Goal: Task Accomplishment & Management: Use online tool/utility

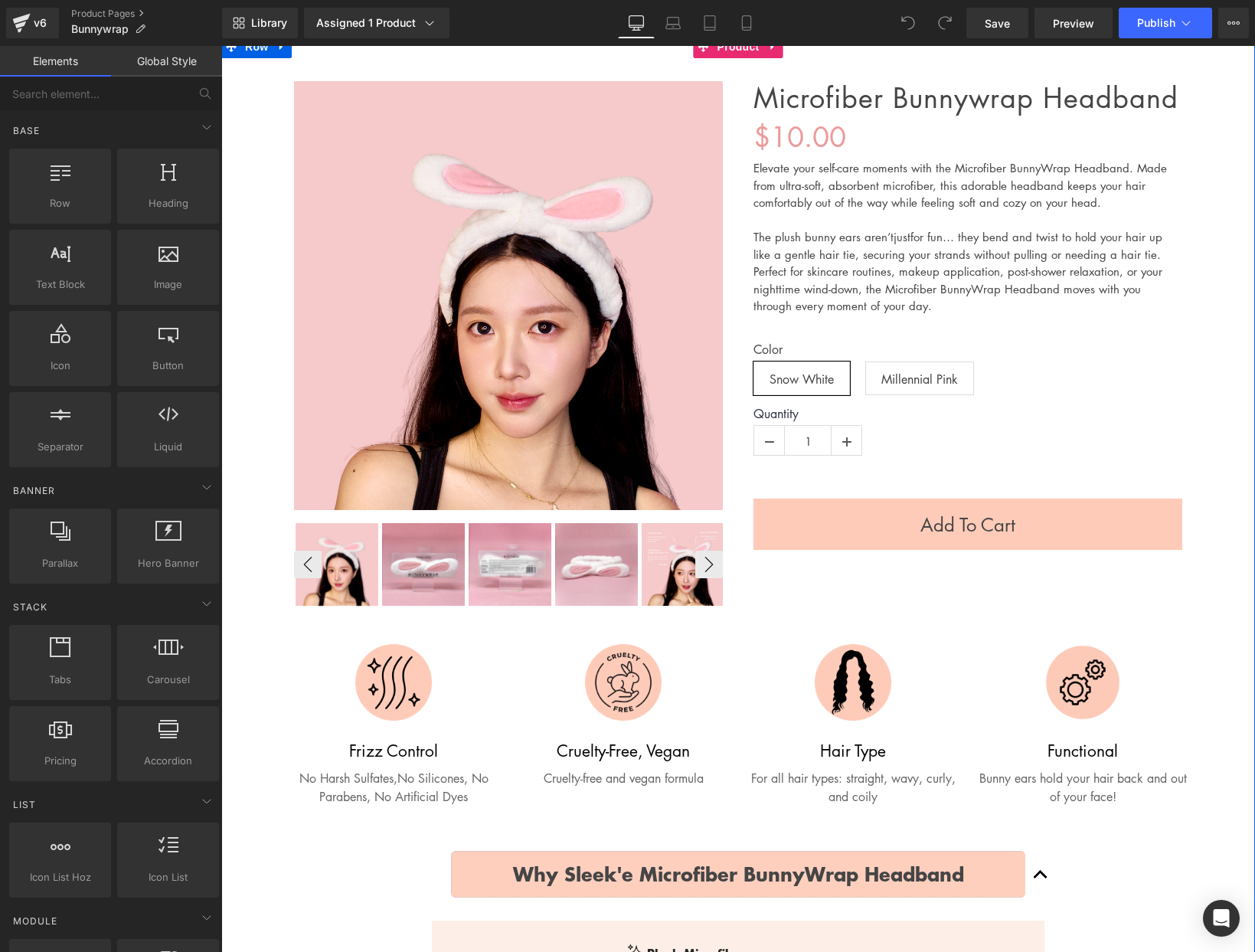
scroll to position [129, 0]
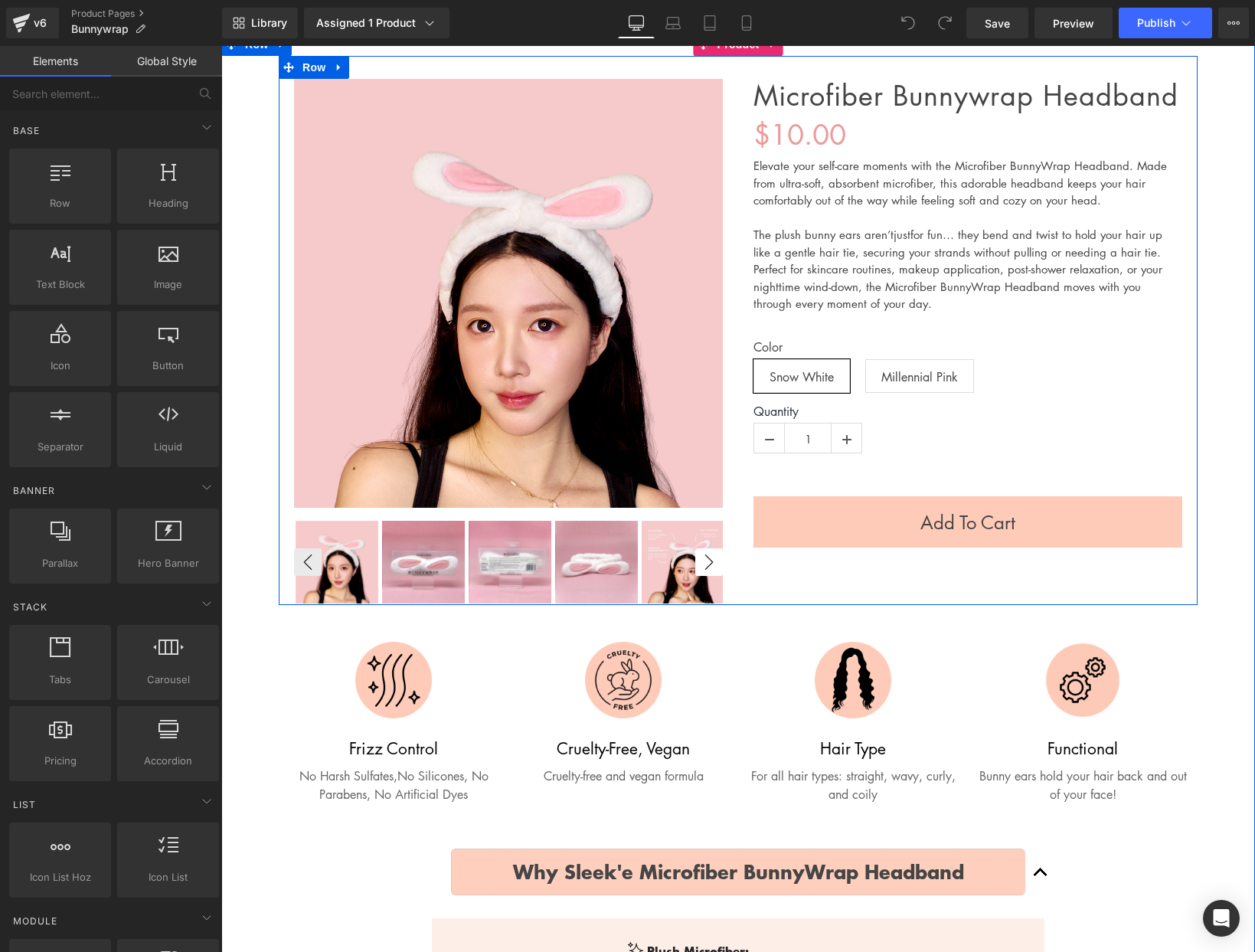
click at [718, 560] on button "›" at bounding box center [709, 561] width 28 height 28
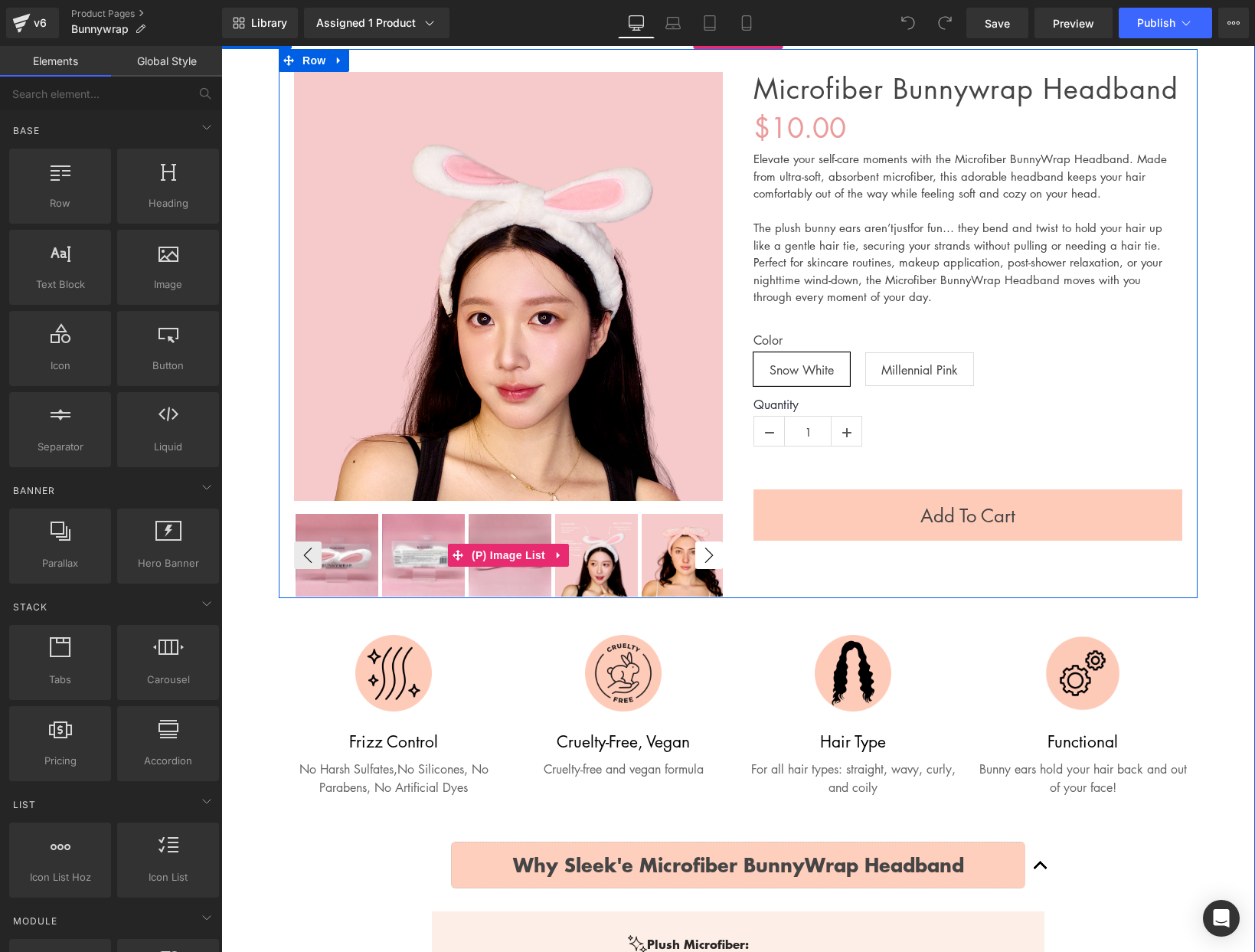
click at [718, 560] on button "›" at bounding box center [709, 554] width 28 height 28
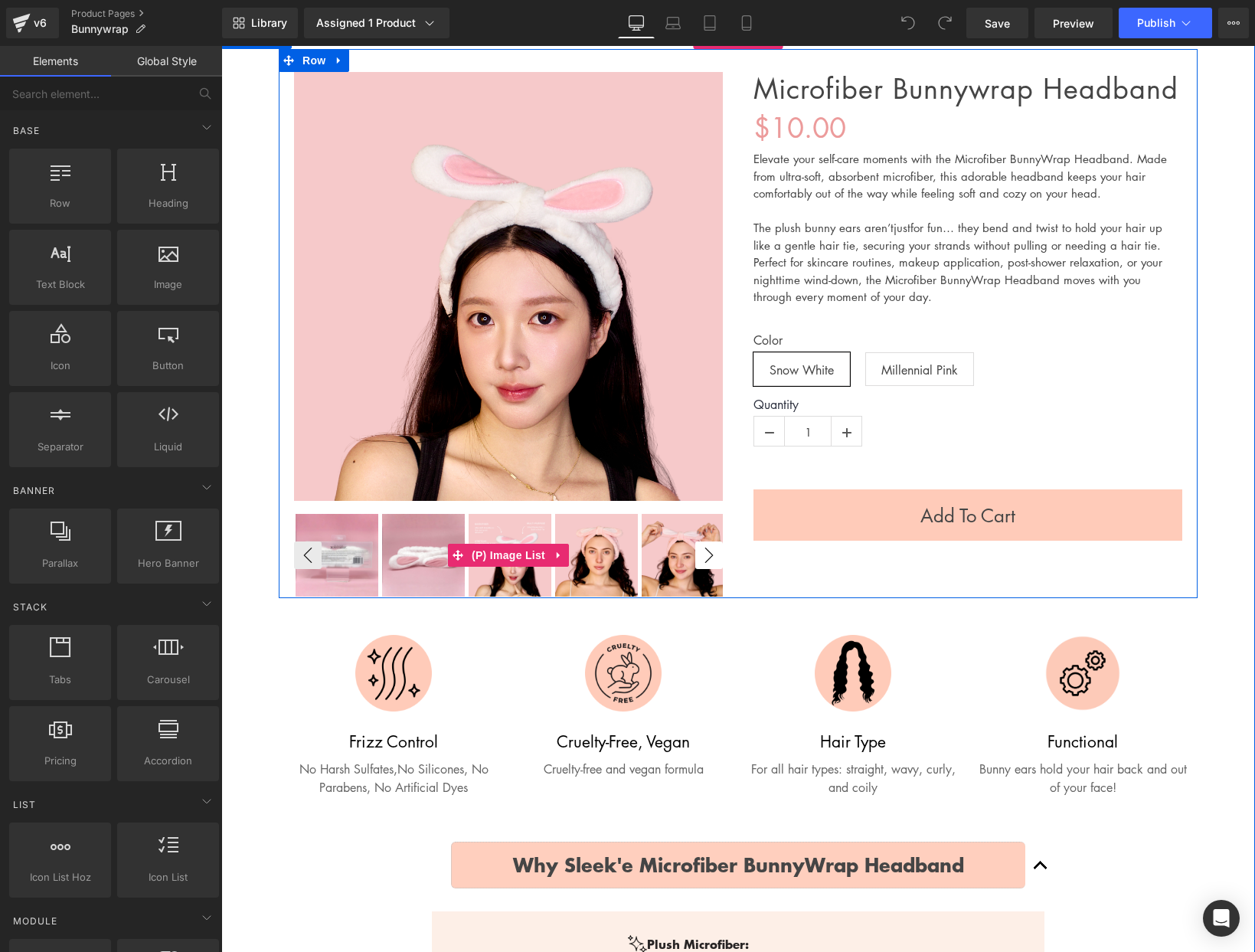
click at [718, 561] on button "›" at bounding box center [709, 554] width 28 height 28
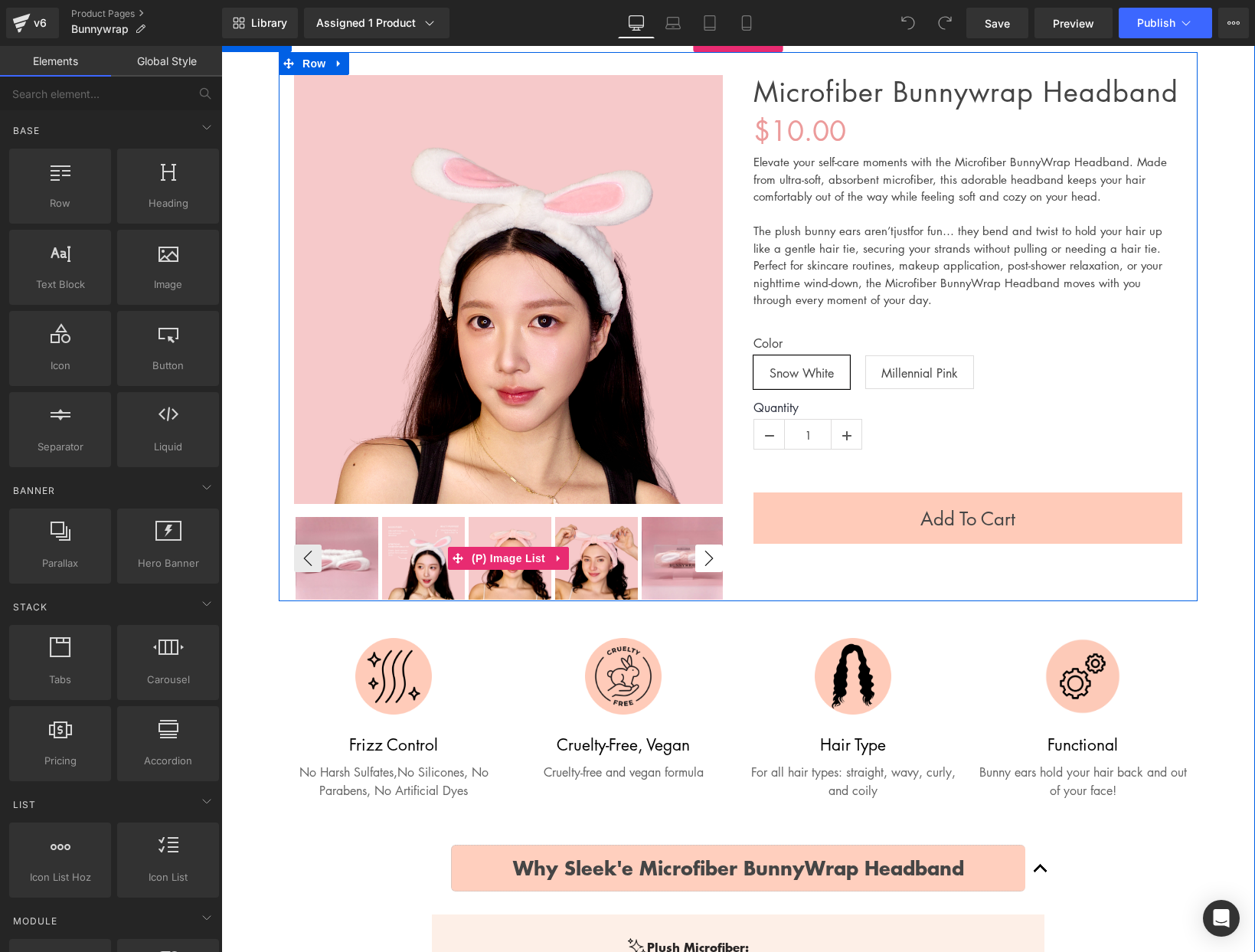
click at [717, 561] on button "›" at bounding box center [709, 557] width 28 height 28
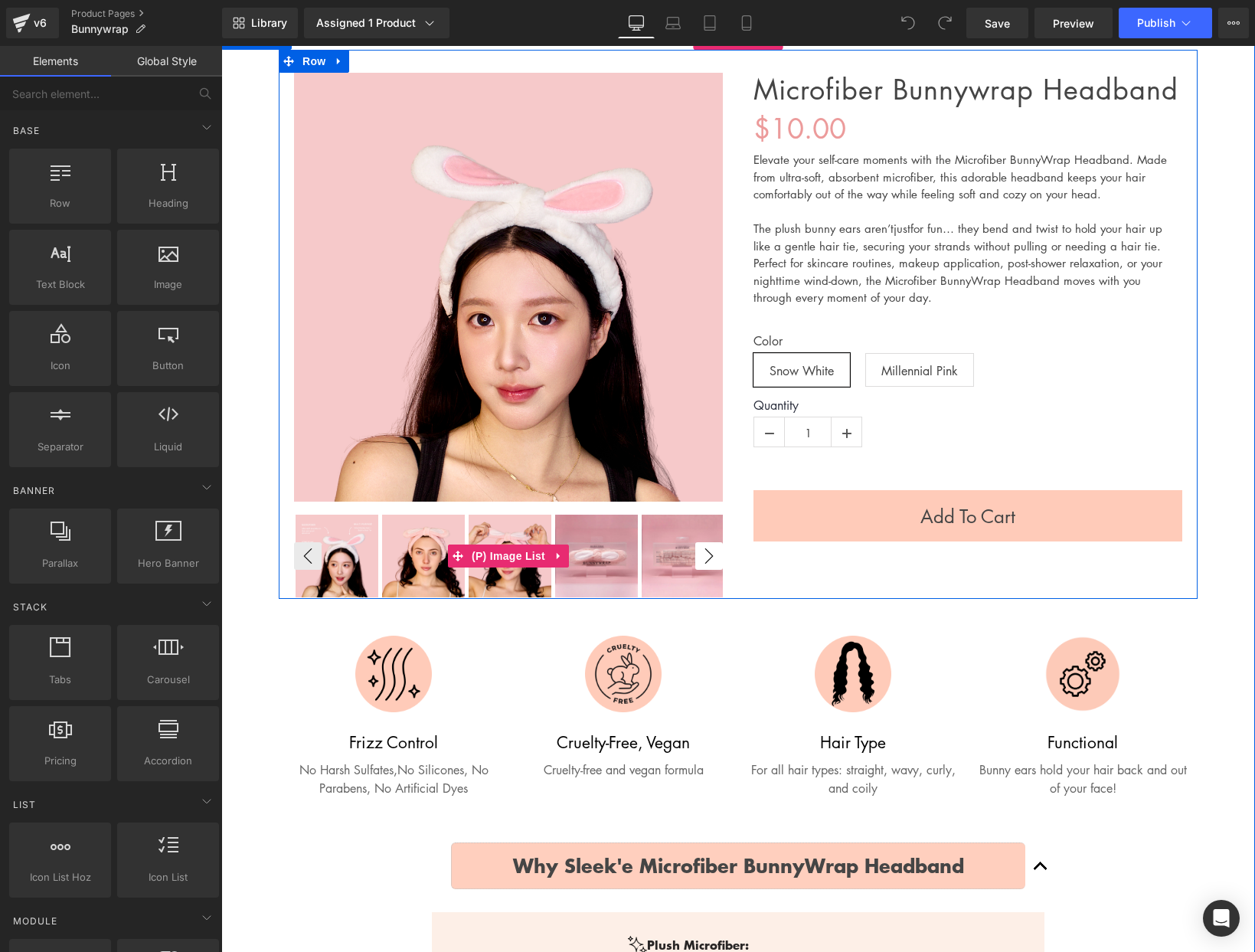
click at [717, 561] on button "›" at bounding box center [709, 555] width 28 height 28
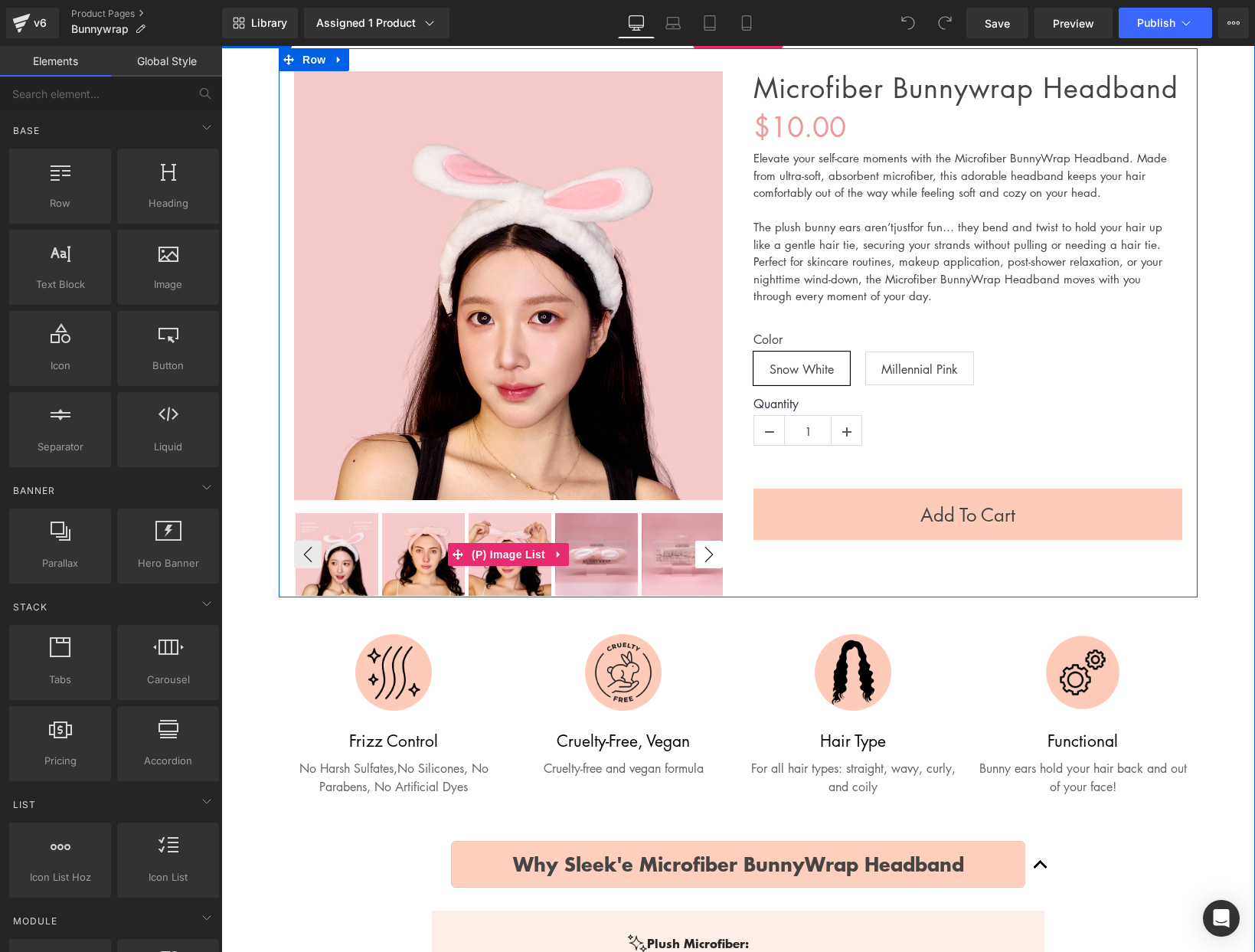
click at [717, 561] on button "›" at bounding box center [709, 554] width 28 height 28
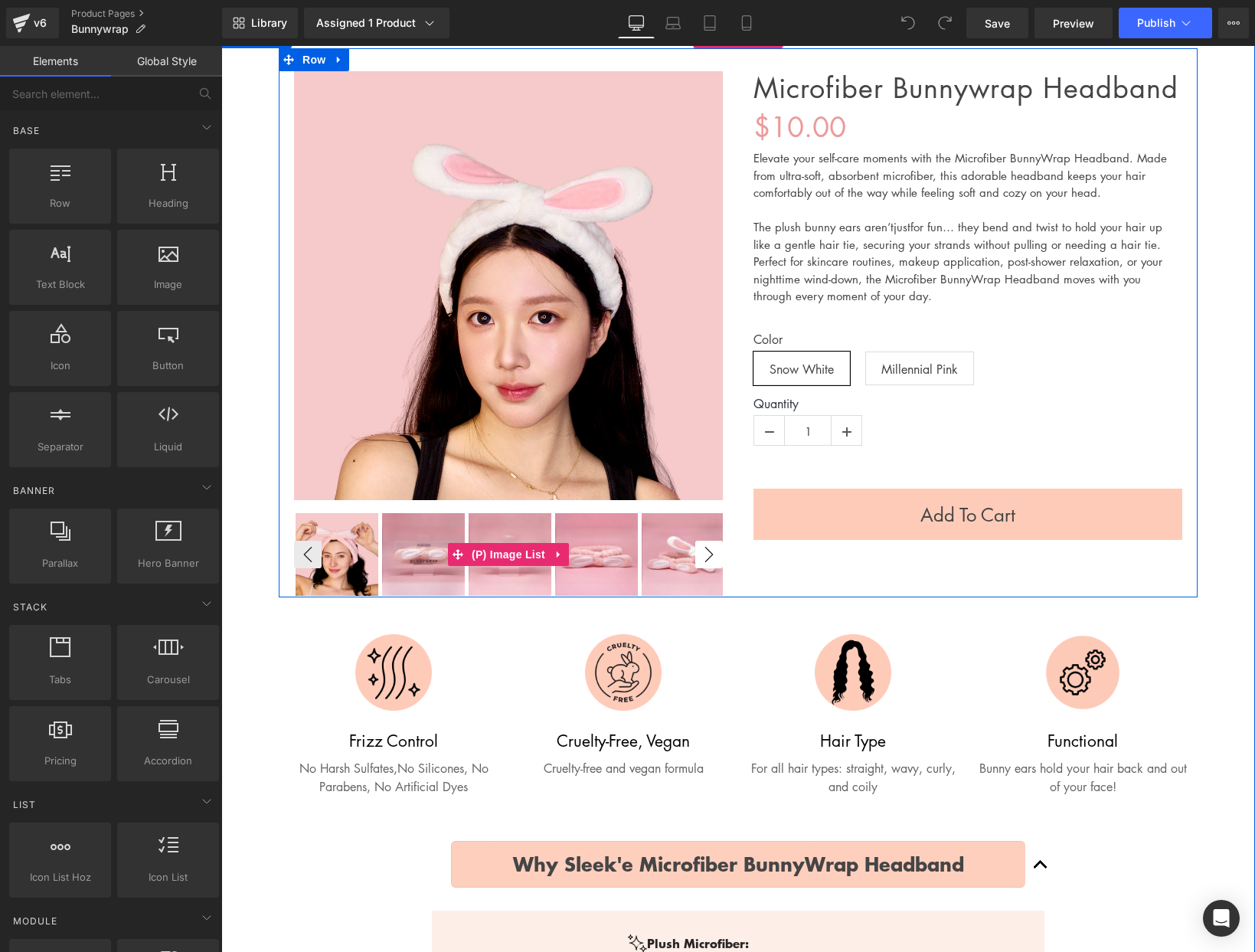
click at [717, 561] on button "›" at bounding box center [709, 554] width 28 height 28
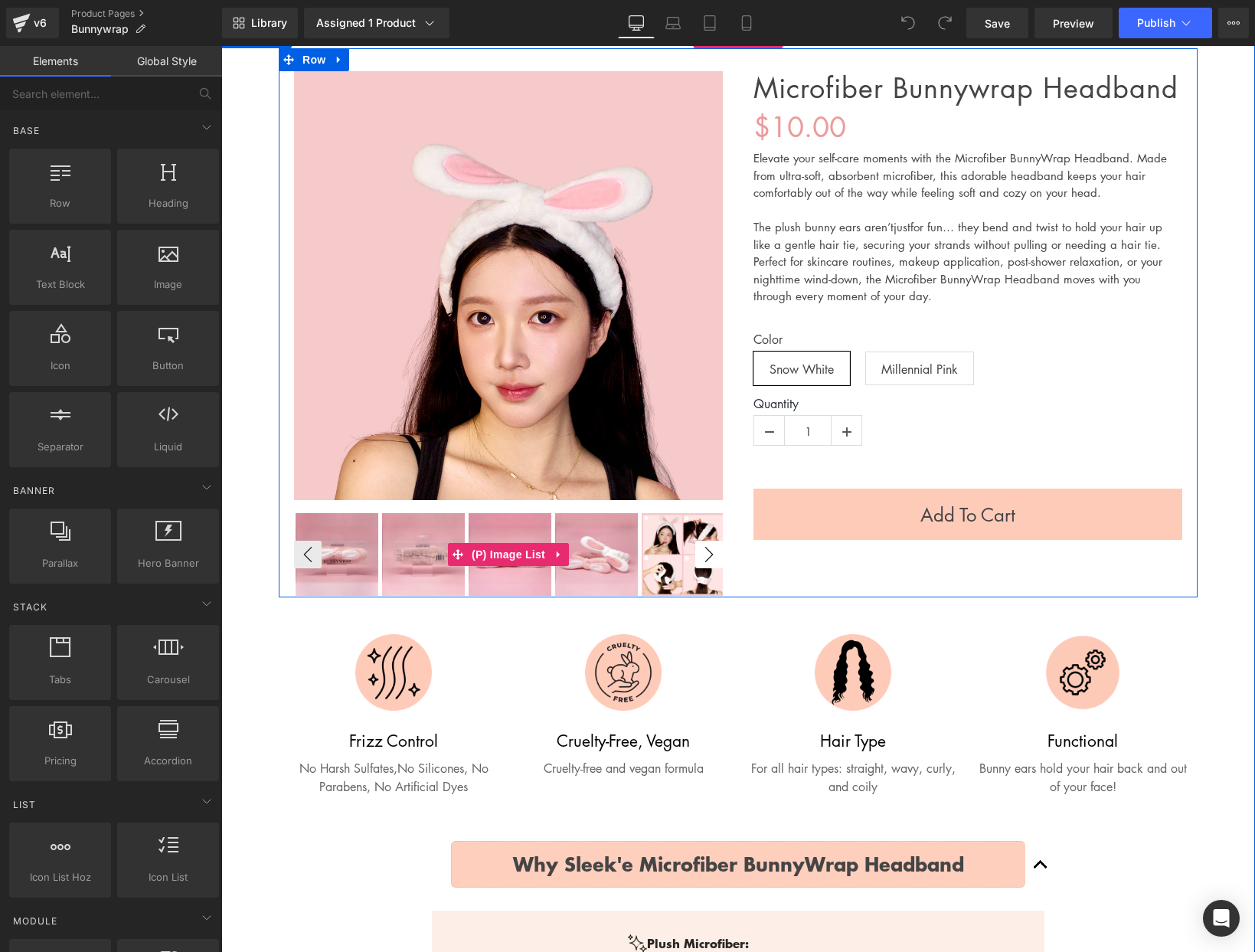
click at [717, 561] on button "›" at bounding box center [709, 554] width 28 height 28
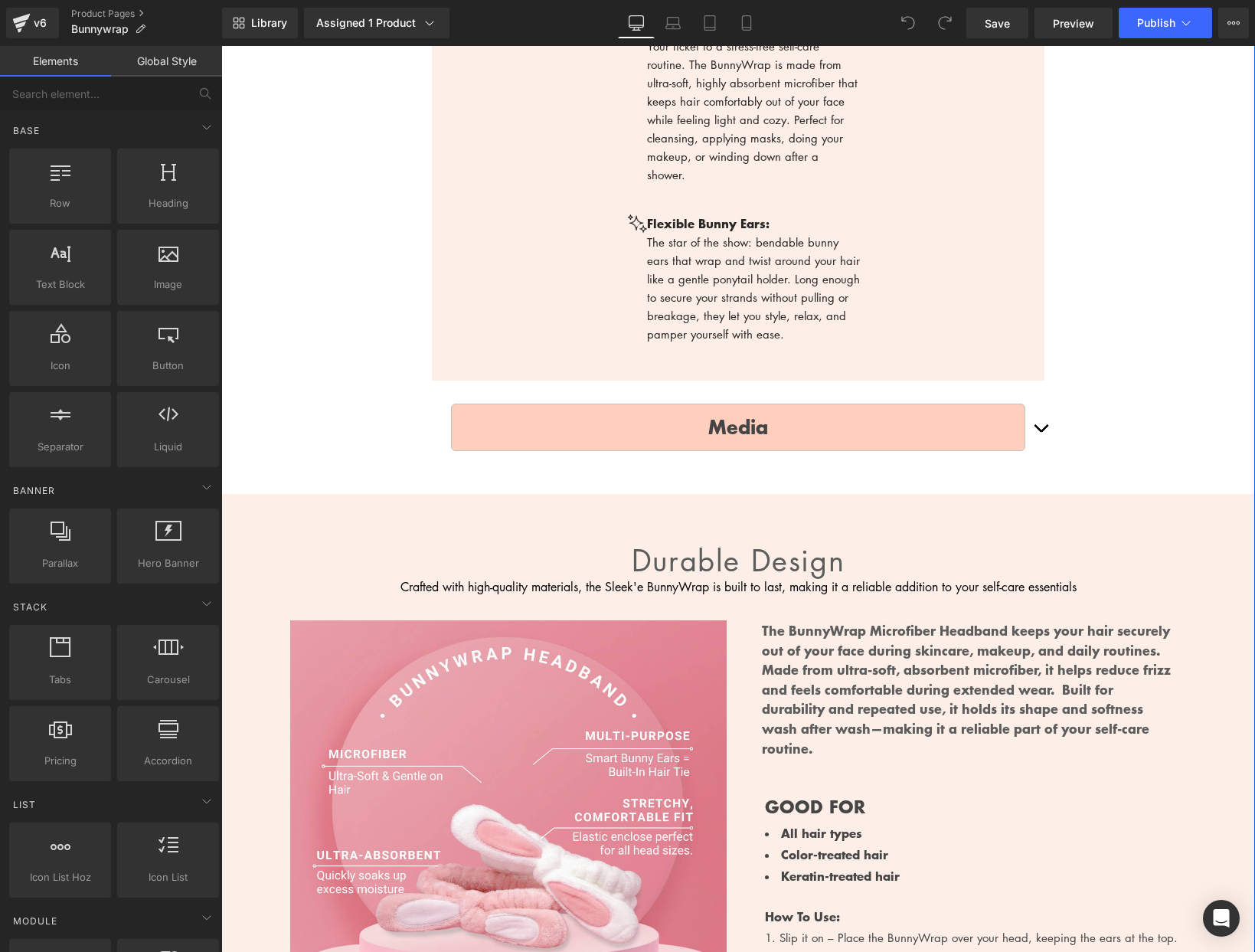
scroll to position [1030, 0]
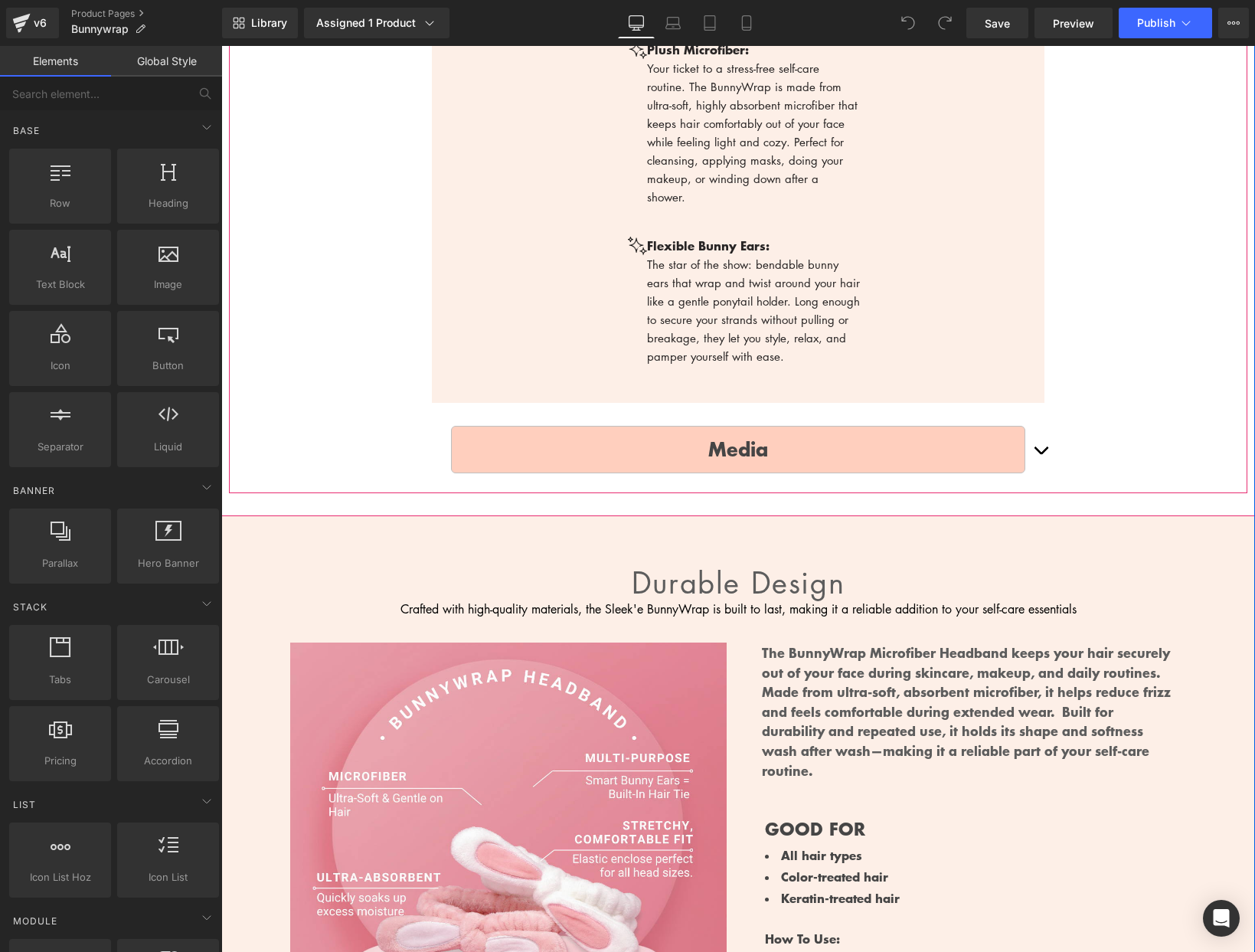
click at [1051, 429] on button "button" at bounding box center [1041, 448] width 30 height 69
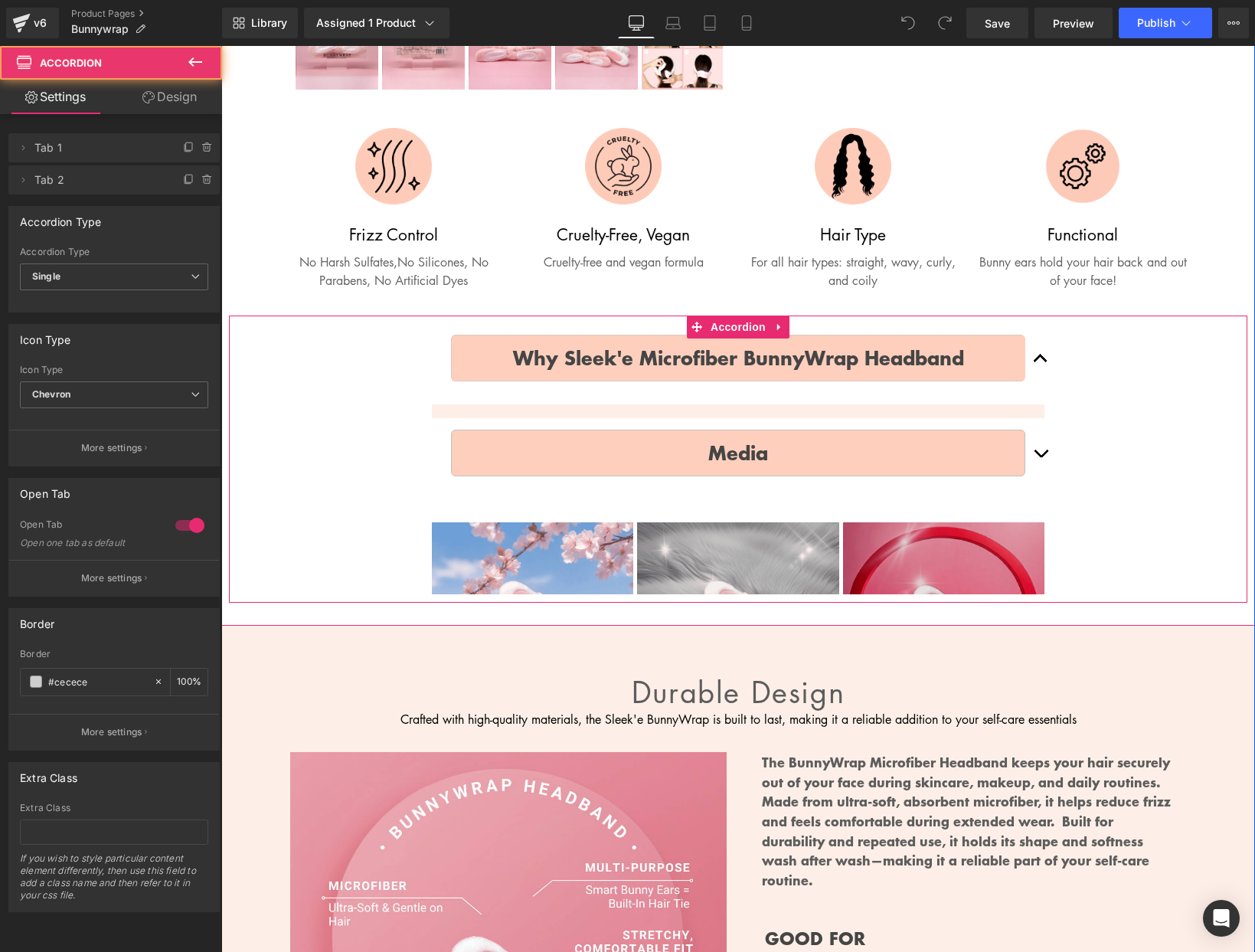
scroll to position [642, 0]
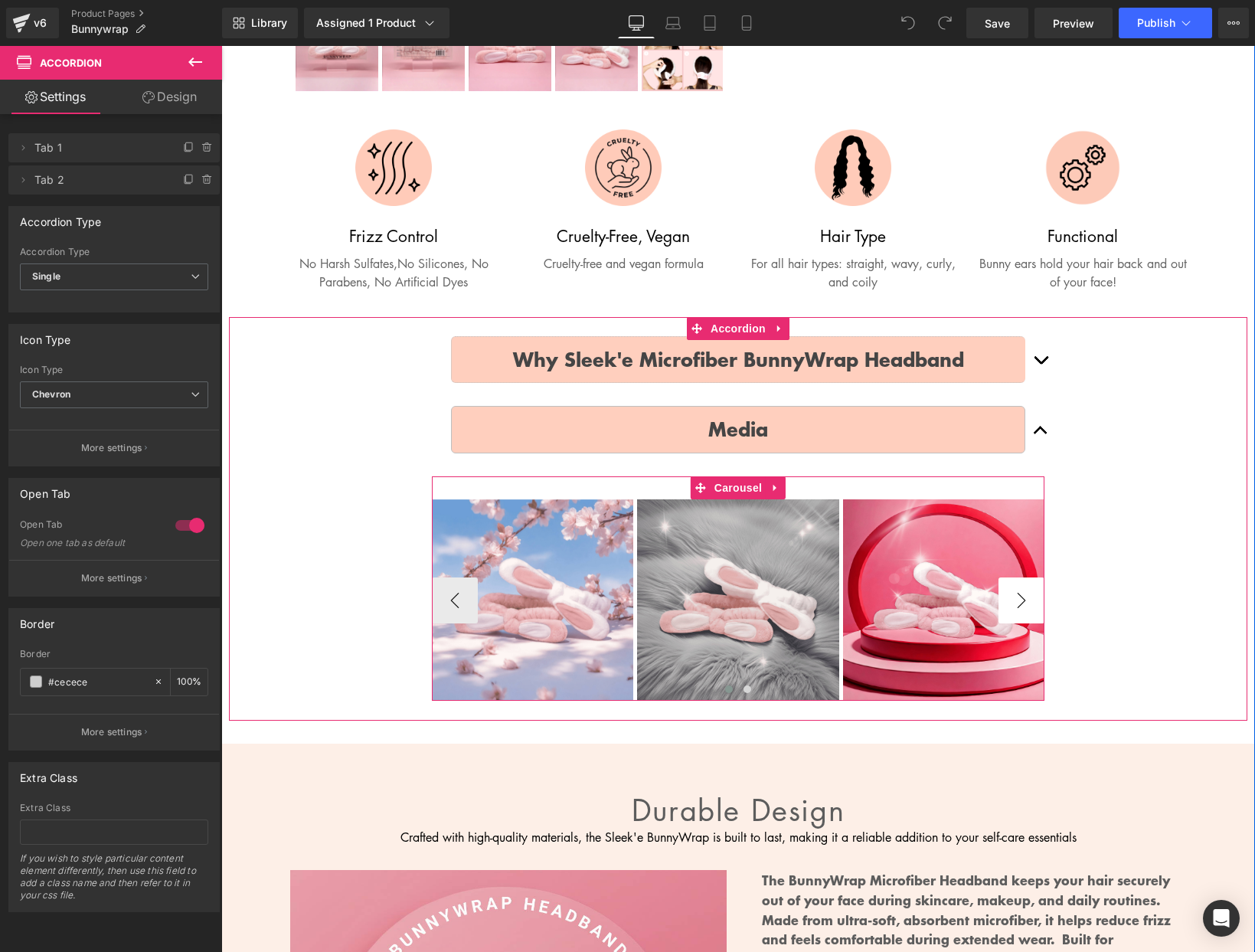
click at [1014, 593] on button "›" at bounding box center [1022, 600] width 46 height 46
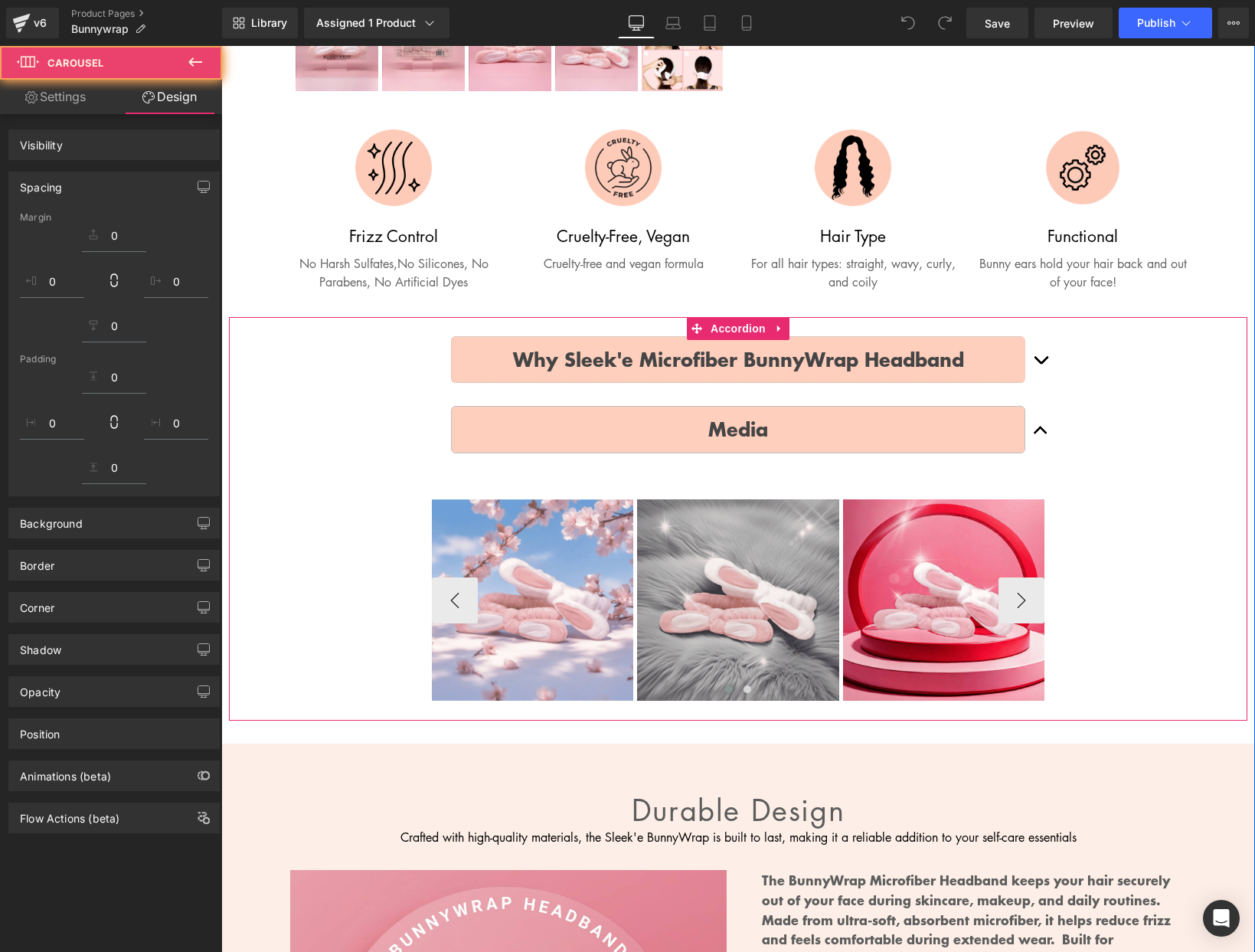
drag, startPoint x: 1041, startPoint y: 588, endPoint x: 1021, endPoint y: 592, distance: 20.4
click at [1021, 592] on button "›" at bounding box center [1022, 600] width 46 height 46
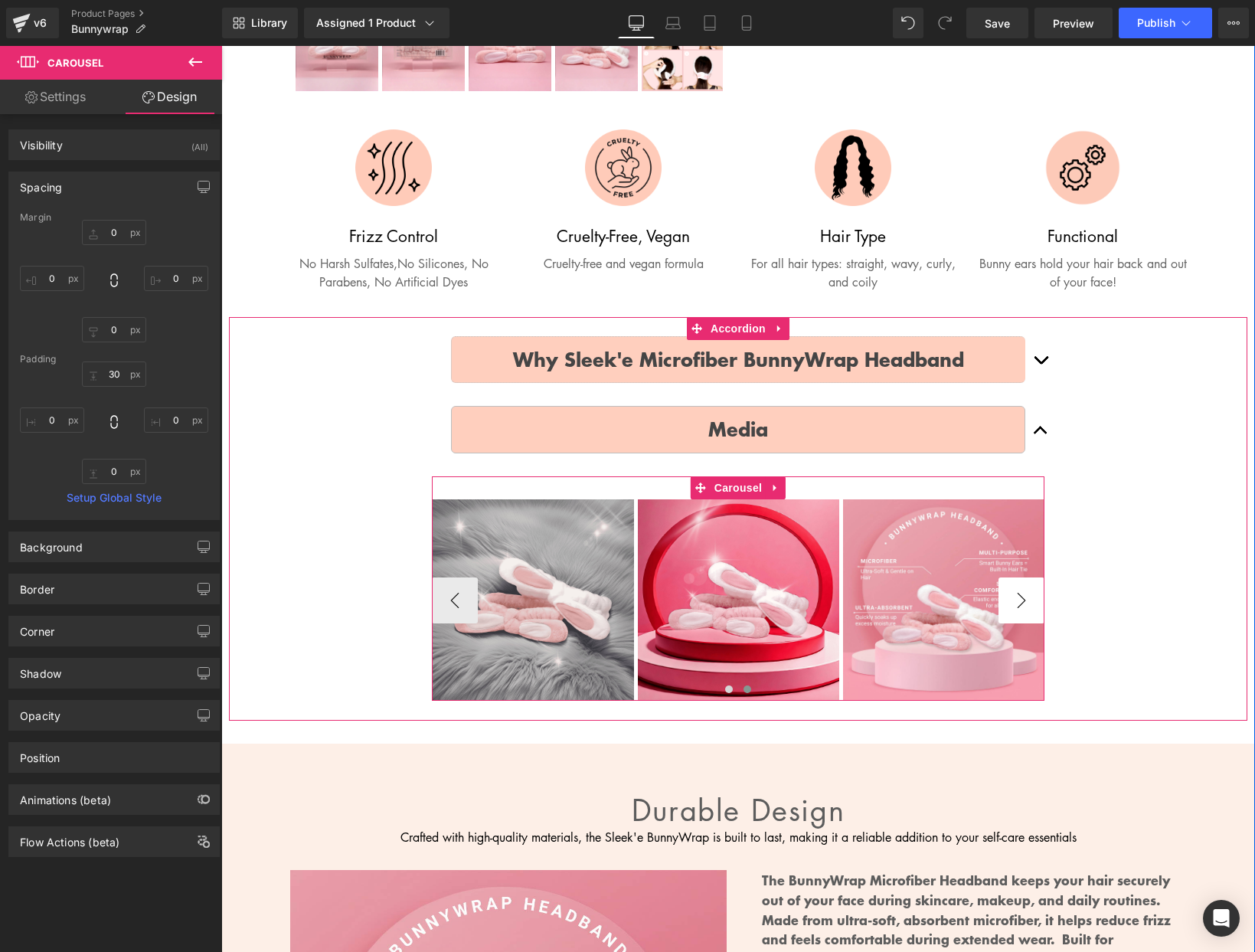
click at [1021, 592] on button "›" at bounding box center [1022, 600] width 46 height 46
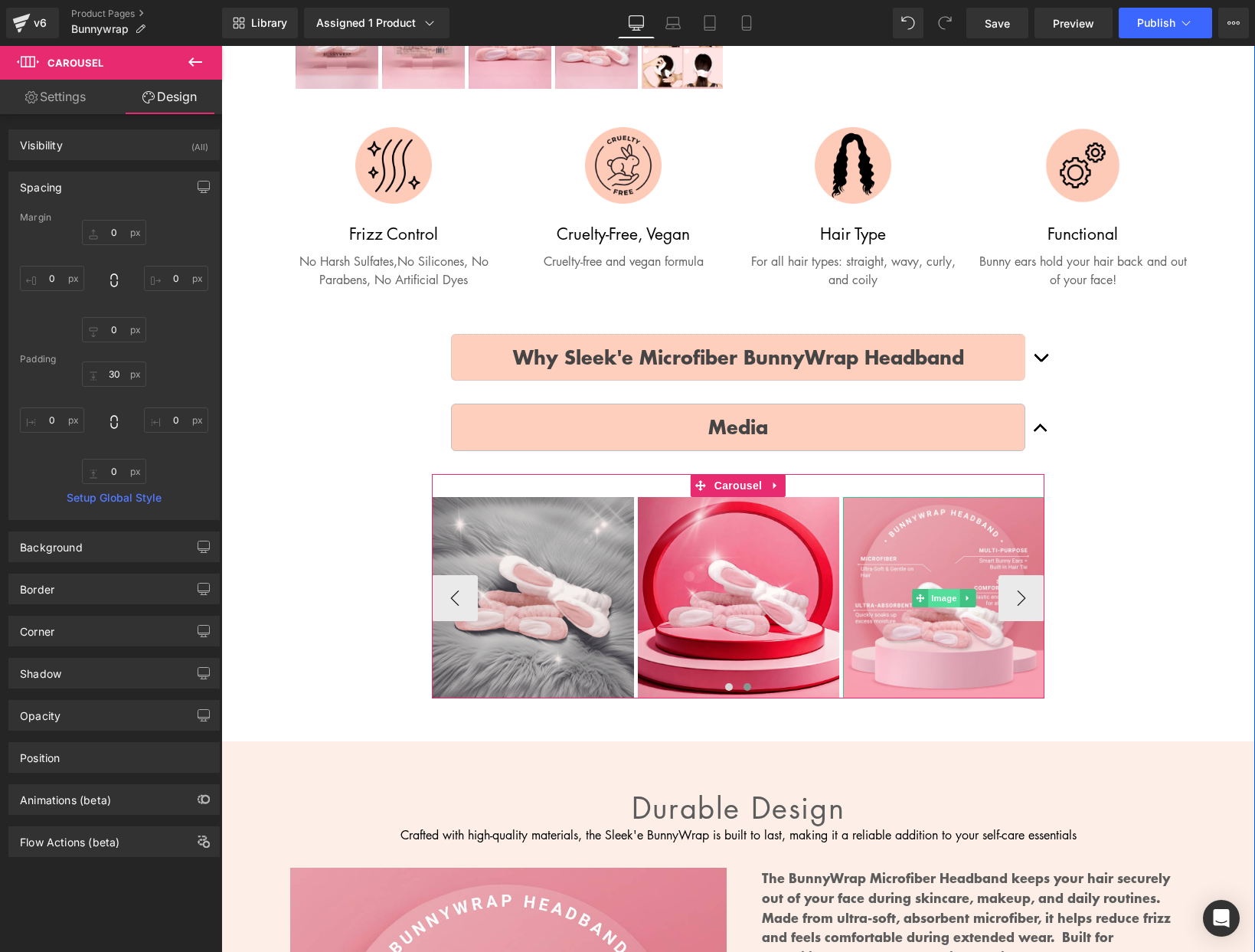
click at [950, 603] on span "Image" at bounding box center [945, 597] width 32 height 18
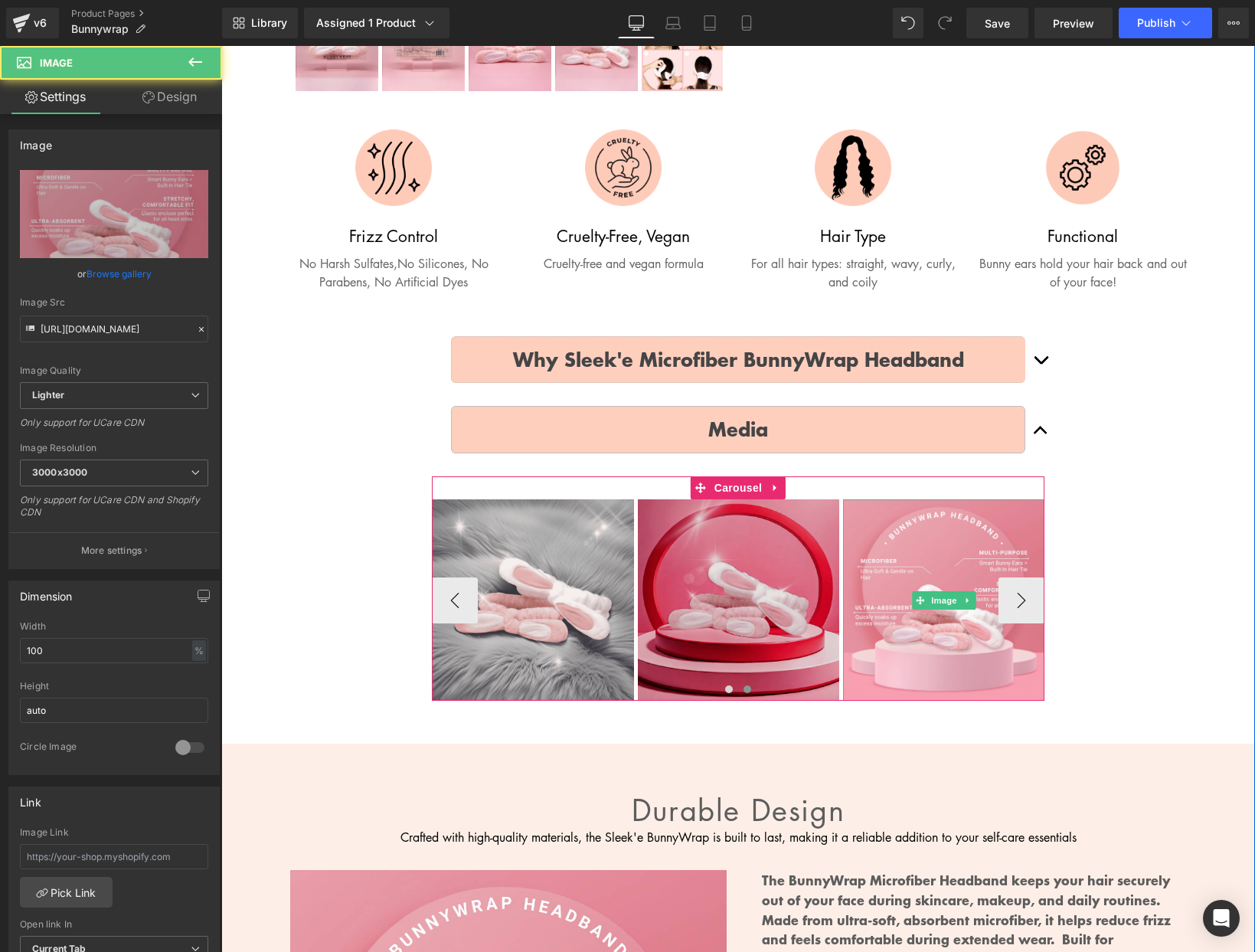
scroll to position [640, 0]
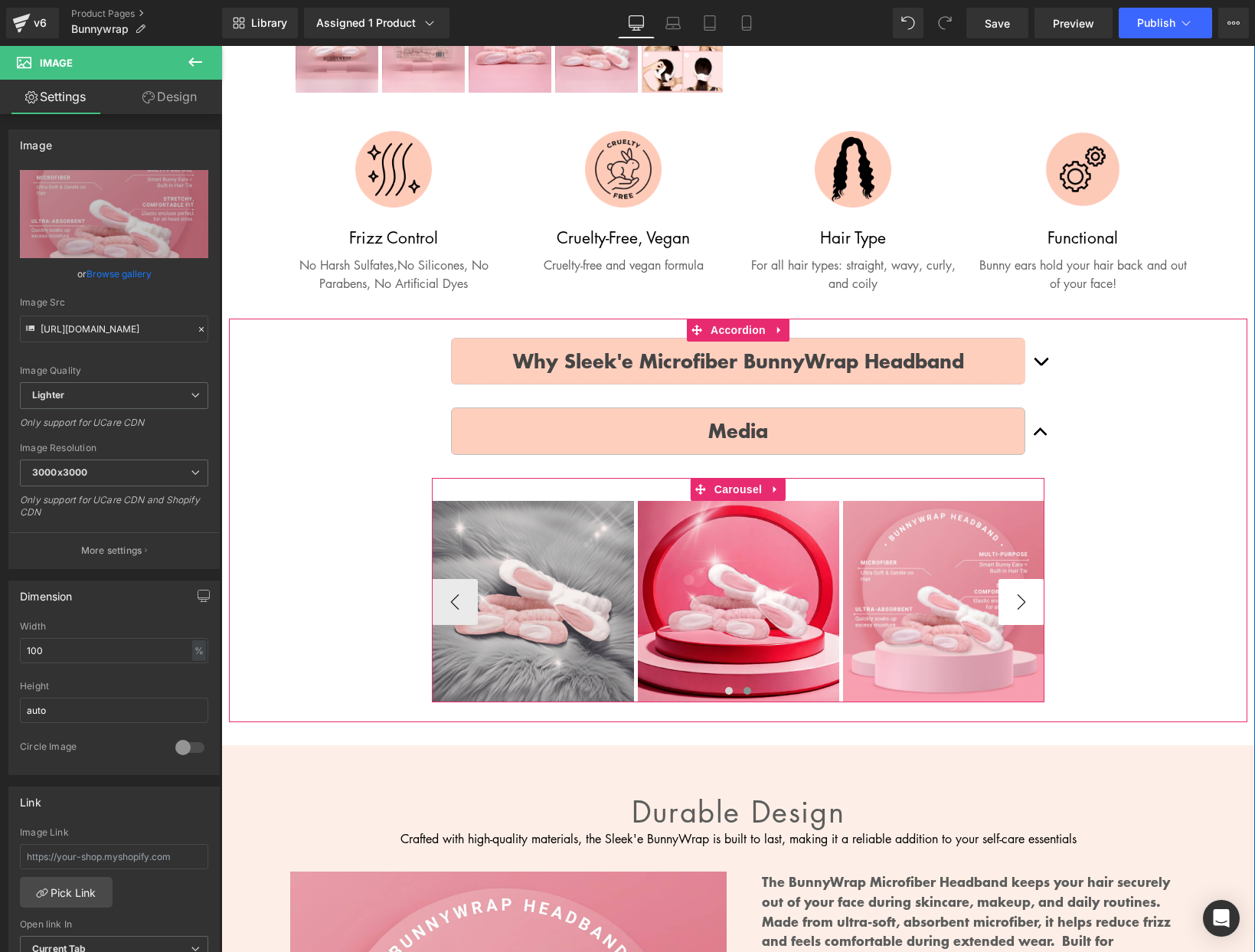
click at [1011, 597] on button "›" at bounding box center [1022, 602] width 46 height 46
click at [1015, 598] on button "›" at bounding box center [1022, 602] width 46 height 46
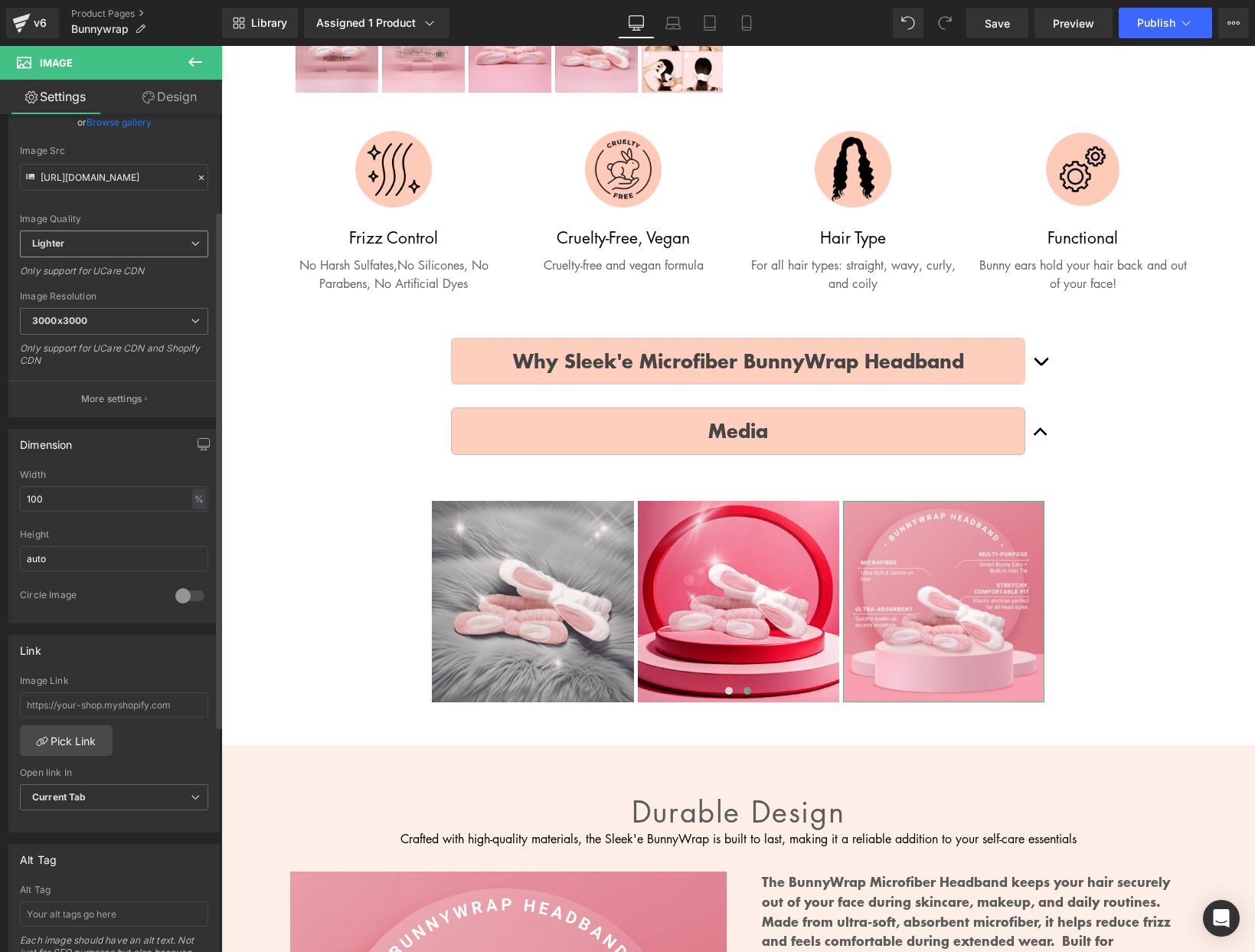
scroll to position [159, 0]
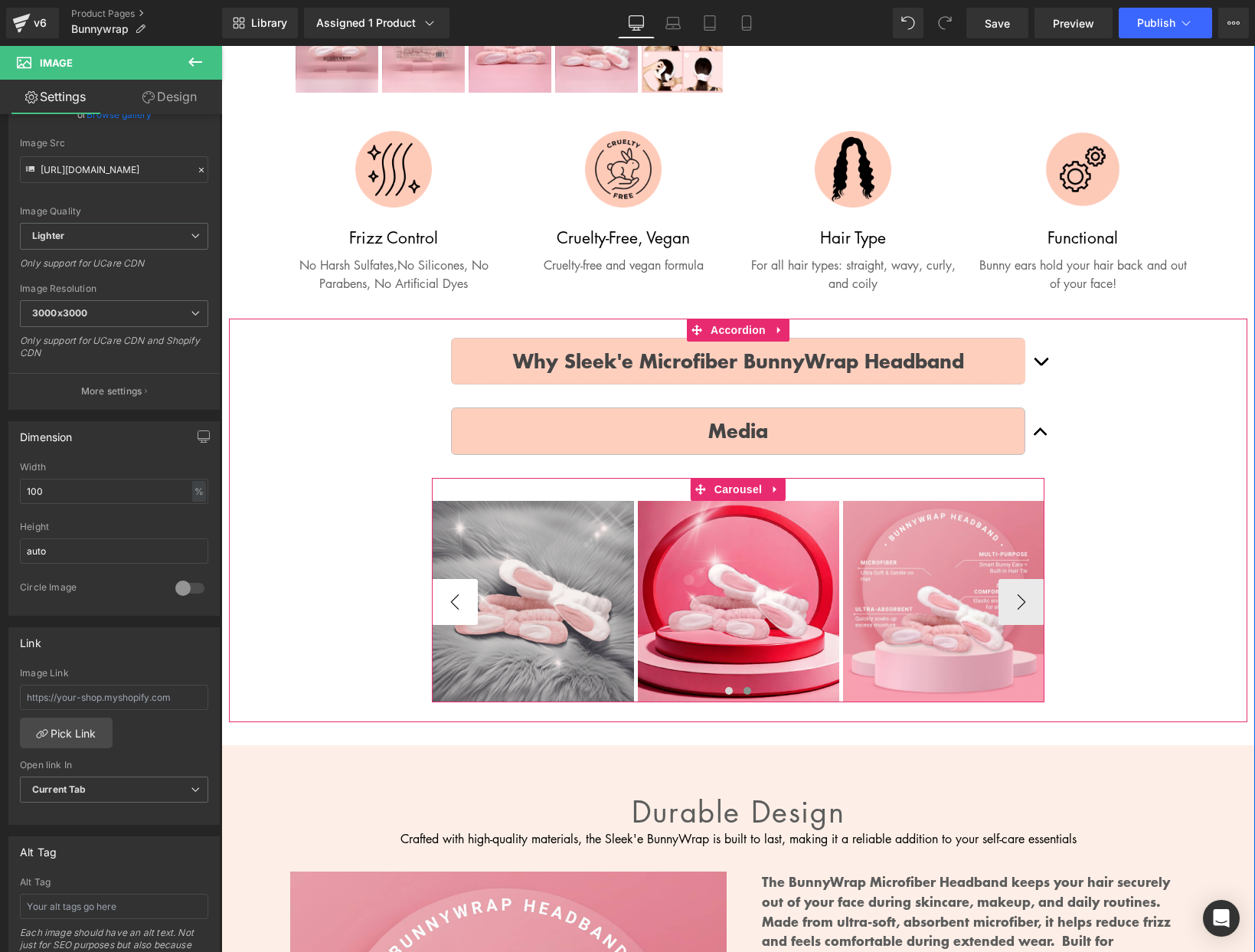
click at [443, 594] on button "‹" at bounding box center [455, 602] width 46 height 46
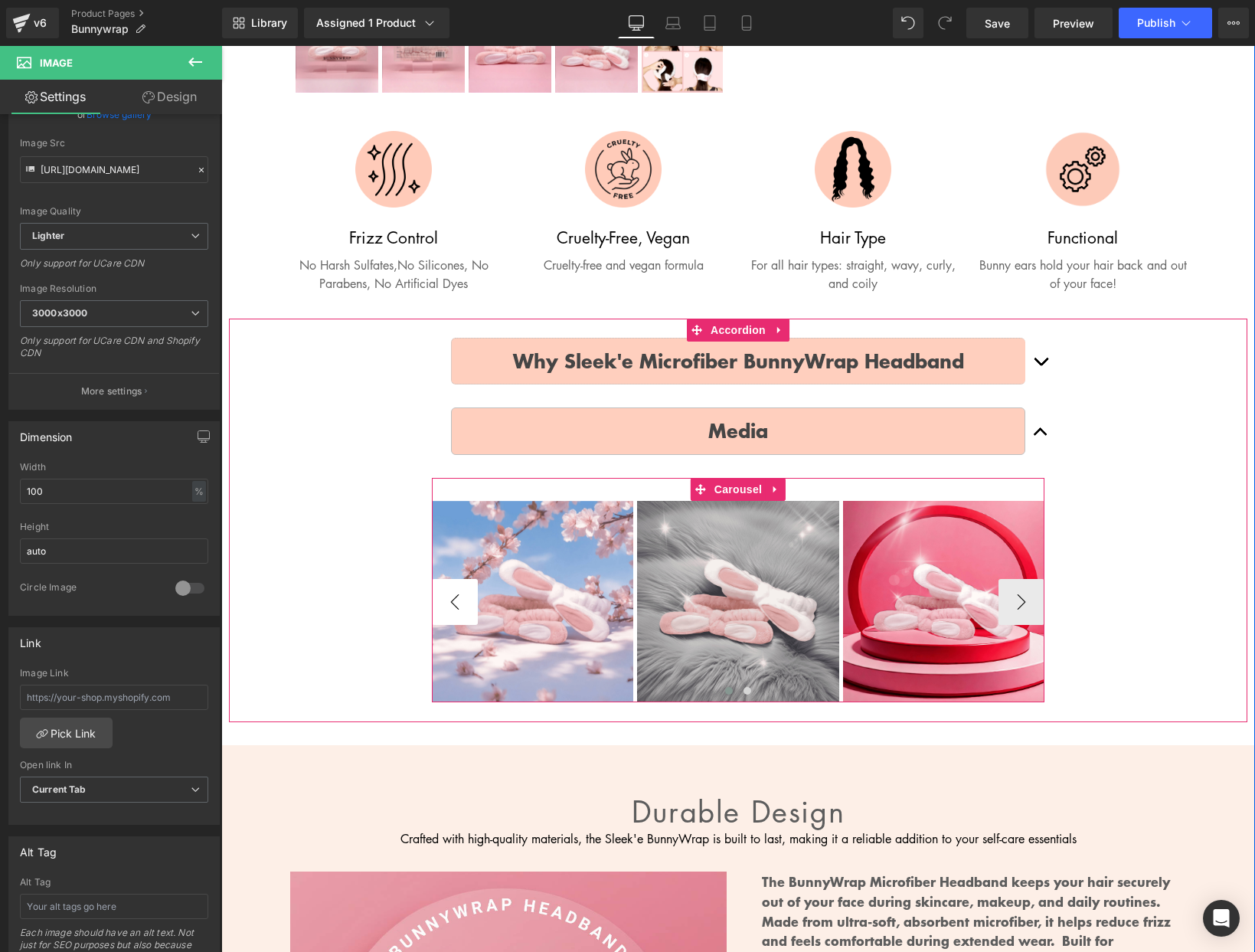
click at [443, 594] on button "‹" at bounding box center [455, 602] width 46 height 46
click at [442, 595] on button "‹" at bounding box center [455, 602] width 46 height 46
click at [1034, 594] on button "›" at bounding box center [1022, 602] width 46 height 46
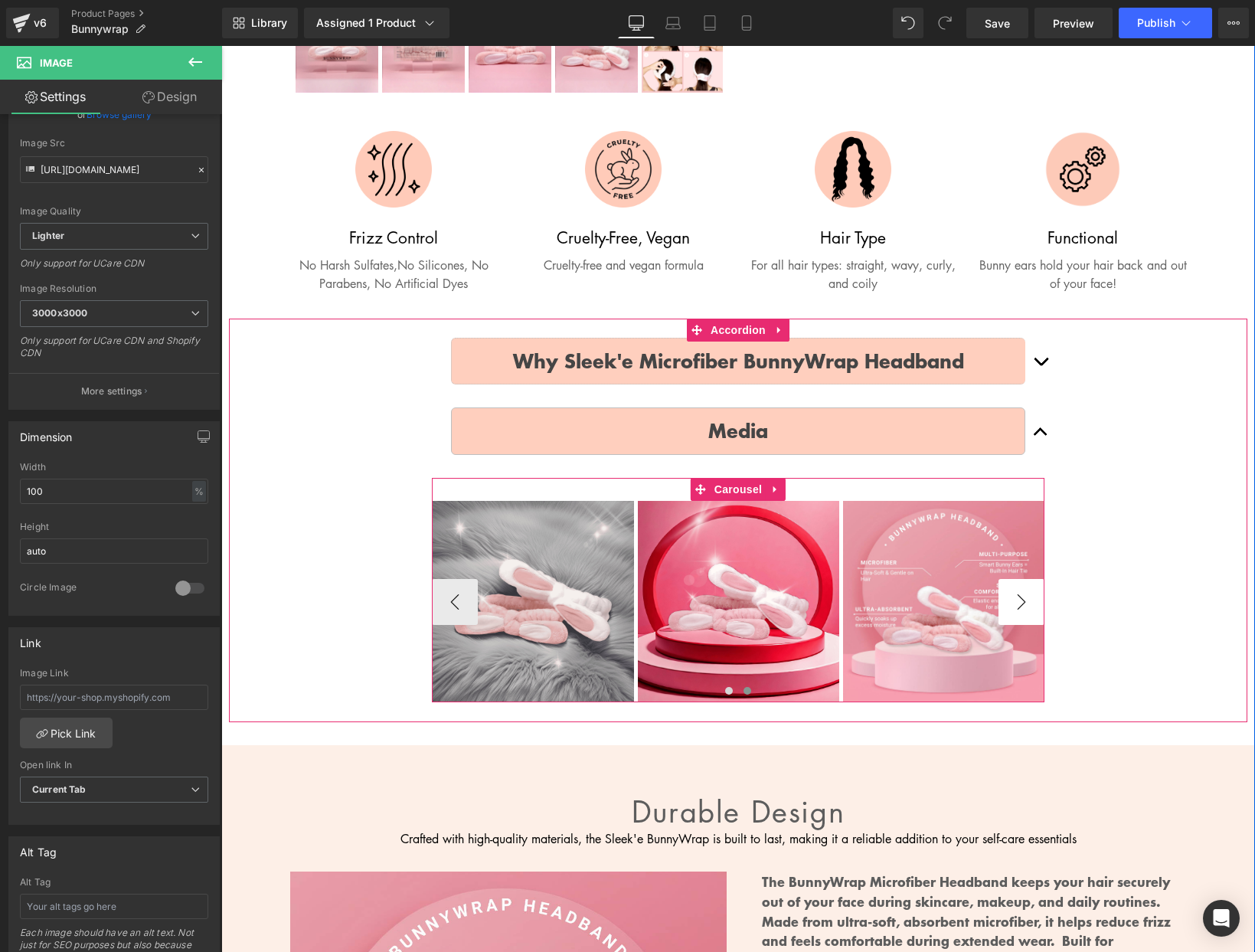
click at [1034, 594] on button "›" at bounding box center [1022, 602] width 46 height 46
click at [1024, 594] on button "›" at bounding box center [1022, 602] width 46 height 46
click at [461, 598] on button "‹" at bounding box center [455, 602] width 46 height 46
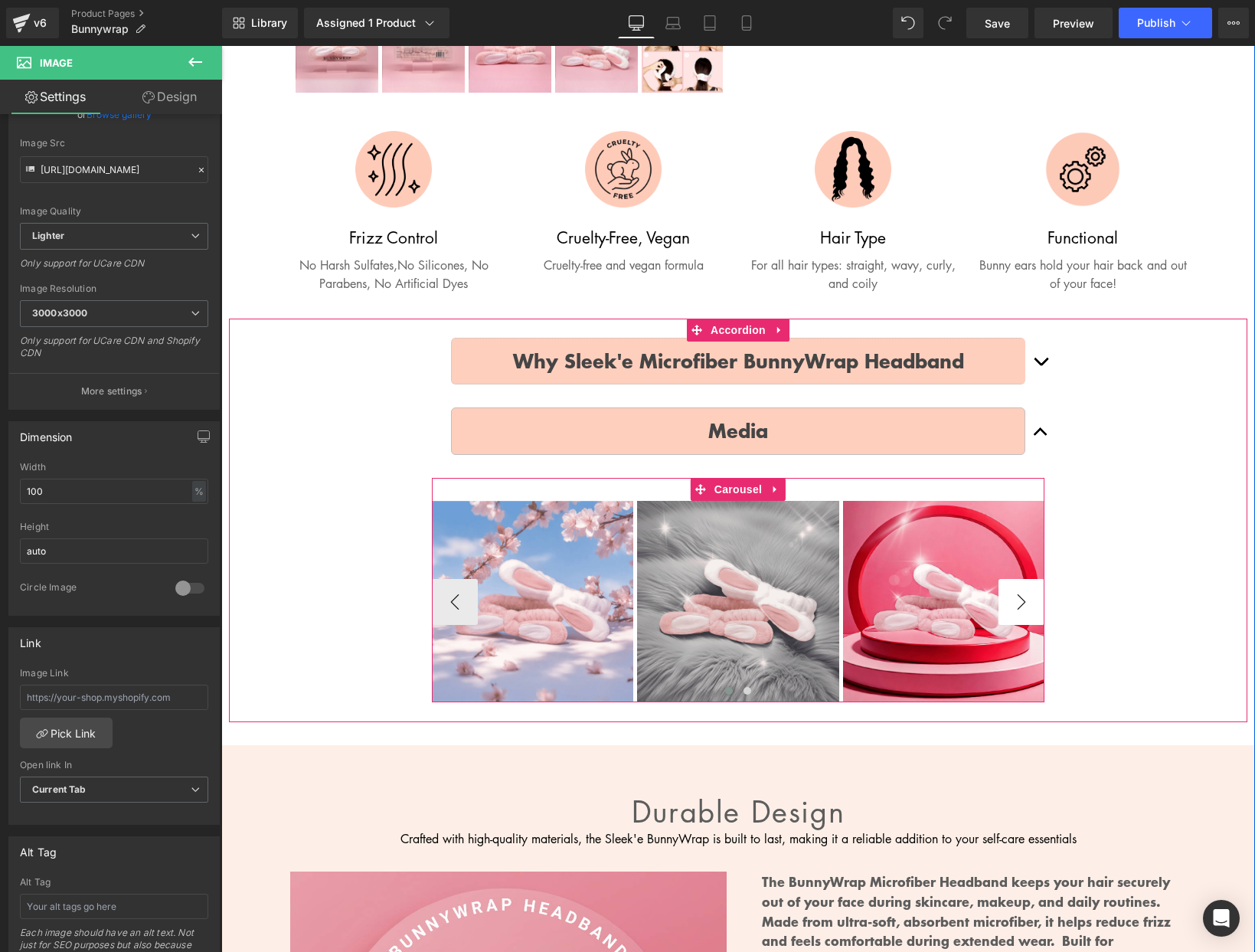
click at [1016, 591] on button "›" at bounding box center [1022, 602] width 46 height 46
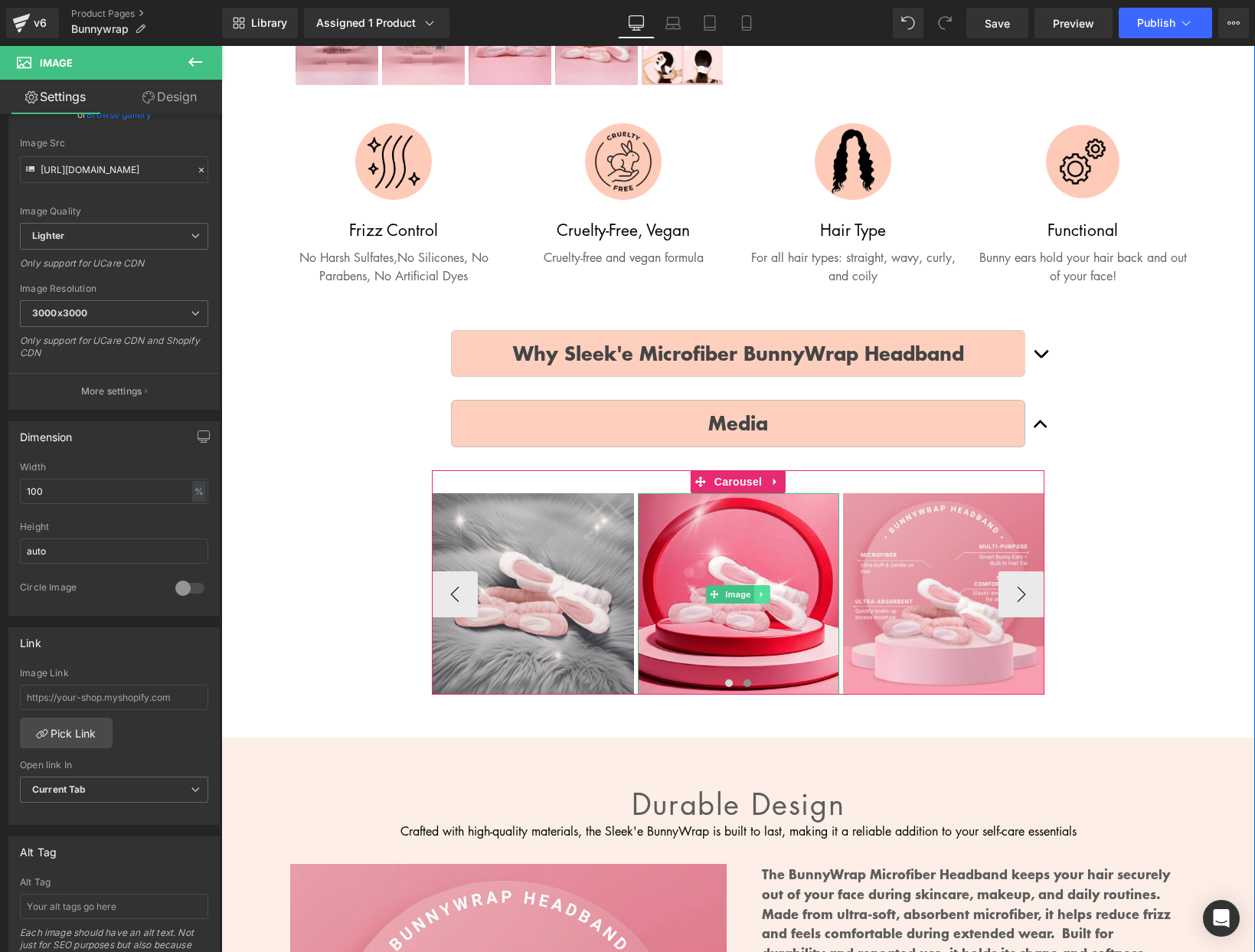
click at [767, 598] on link at bounding box center [762, 593] width 16 height 18
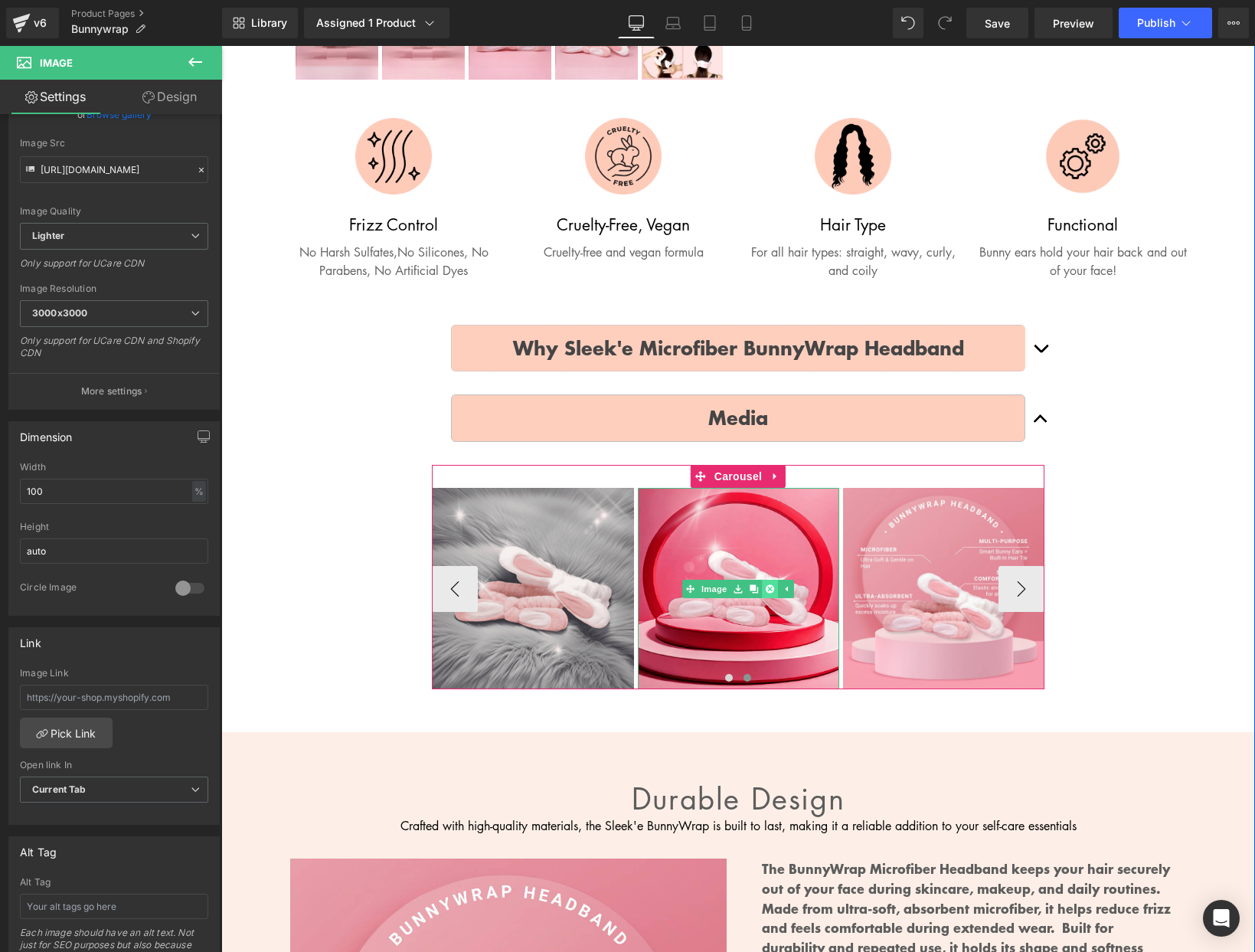
click at [772, 594] on div "Image" at bounding box center [738, 589] width 202 height 202
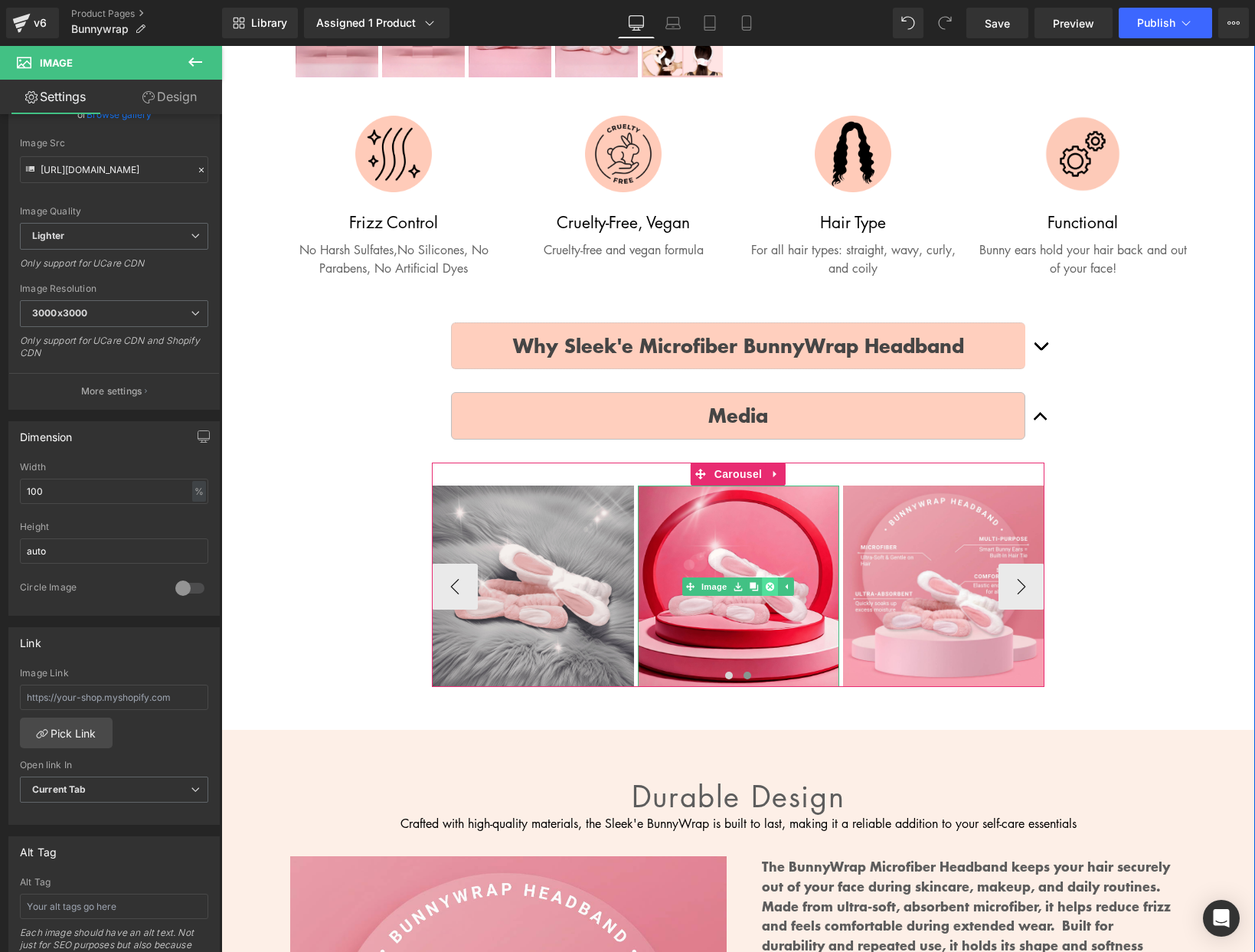
scroll to position [657, 0]
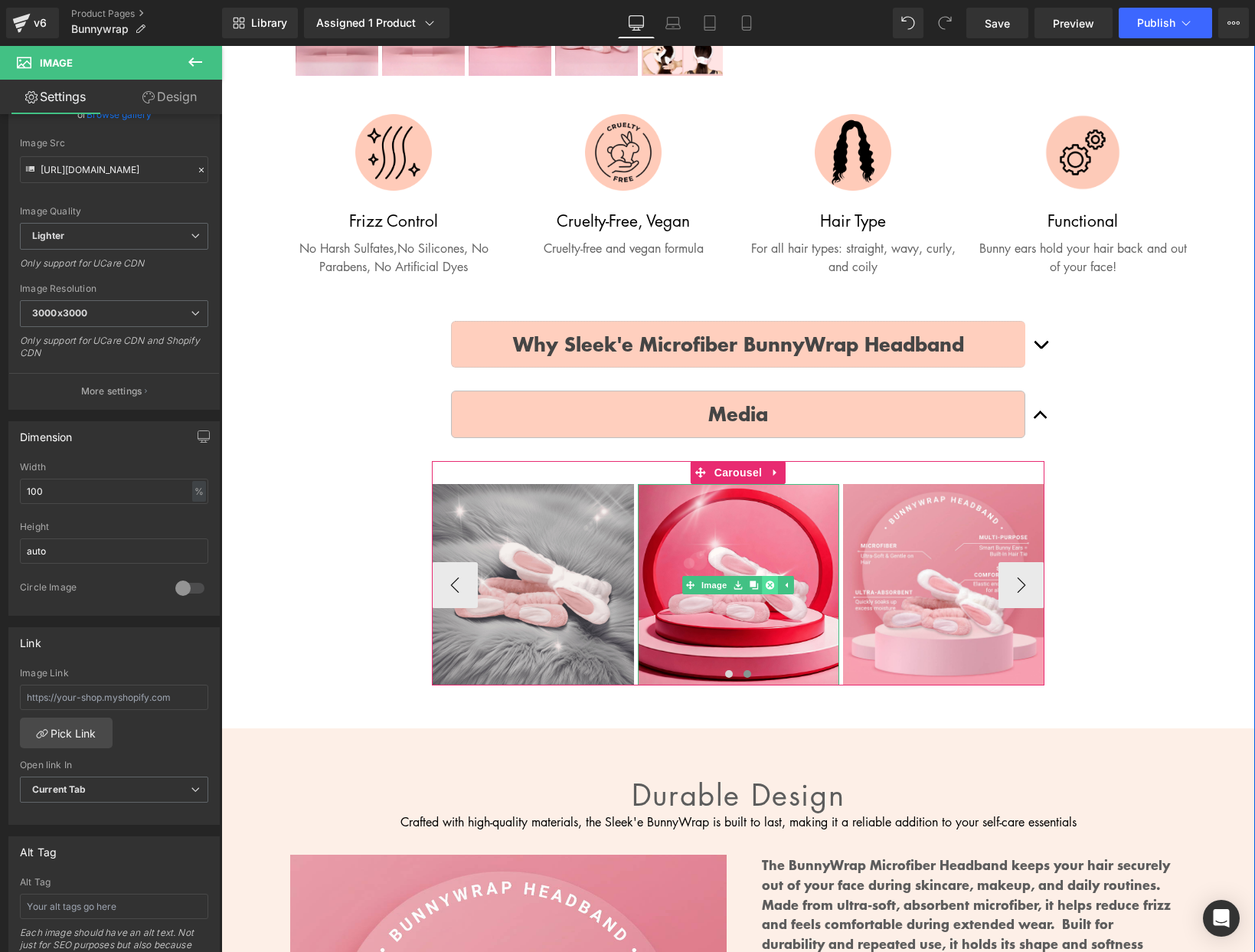
click at [770, 581] on icon at bounding box center [770, 585] width 9 height 10
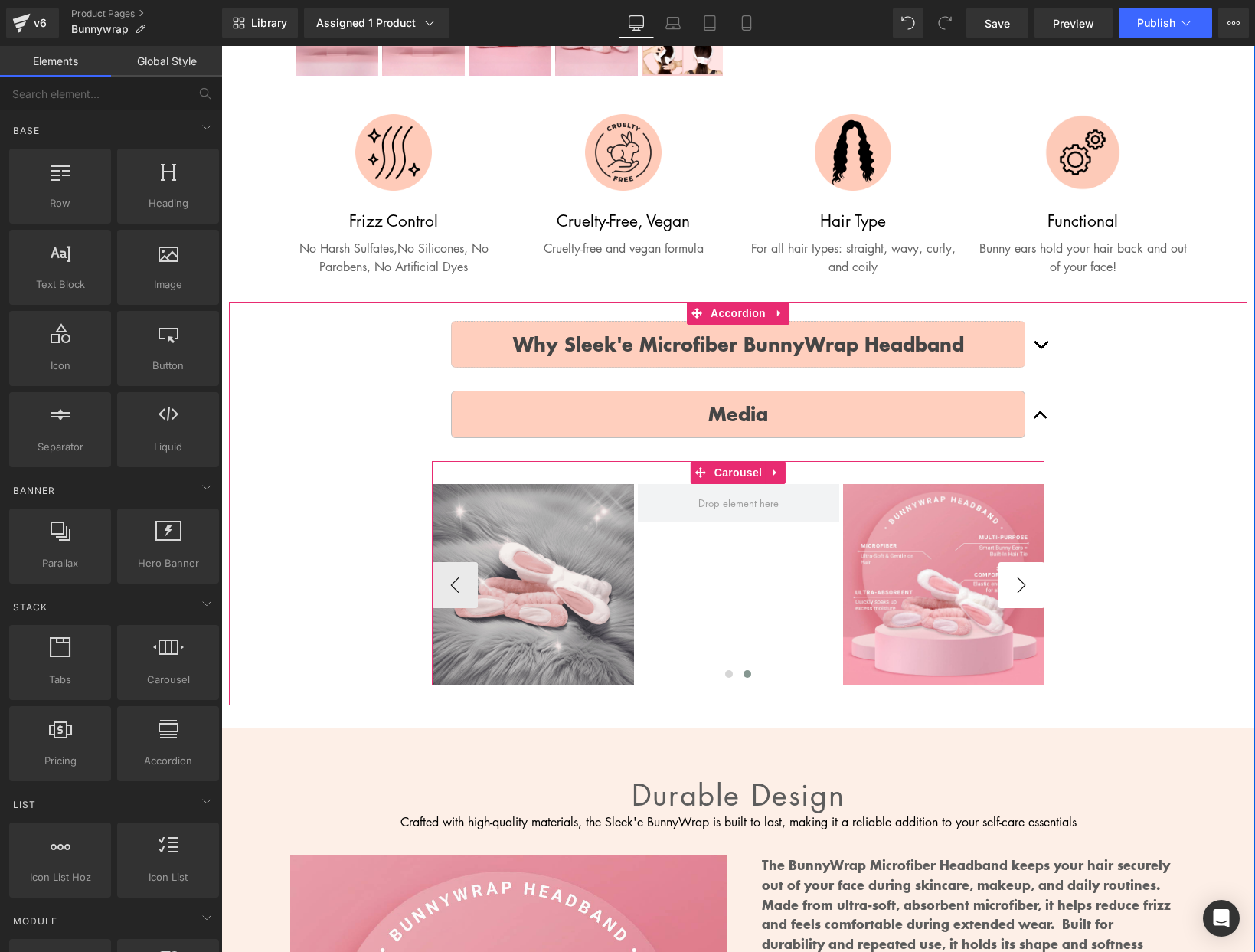
click at [1025, 580] on button "›" at bounding box center [1022, 585] width 46 height 46
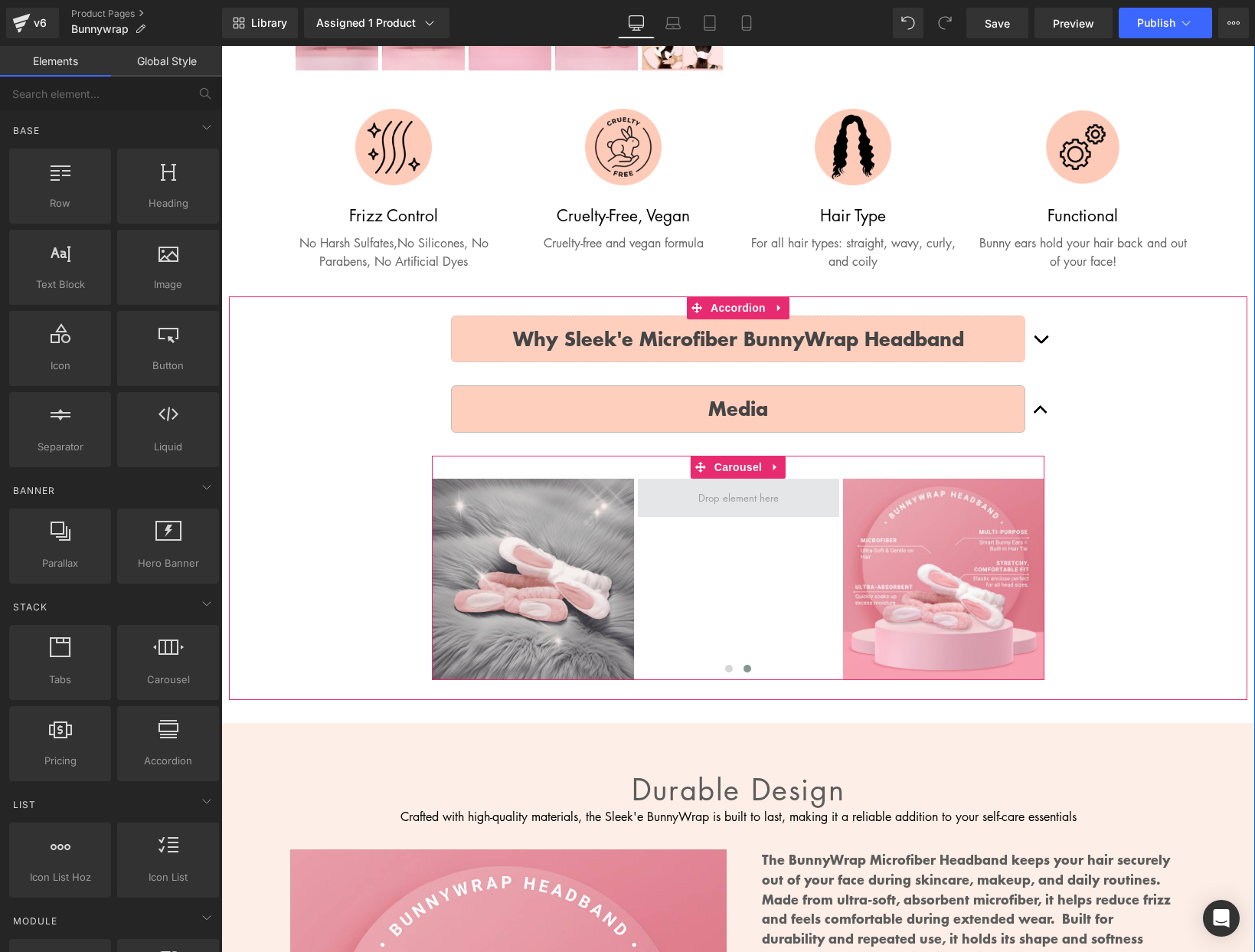
click at [728, 504] on span at bounding box center [738, 496] width 91 height 24
click at [732, 495] on span at bounding box center [738, 496] width 91 height 24
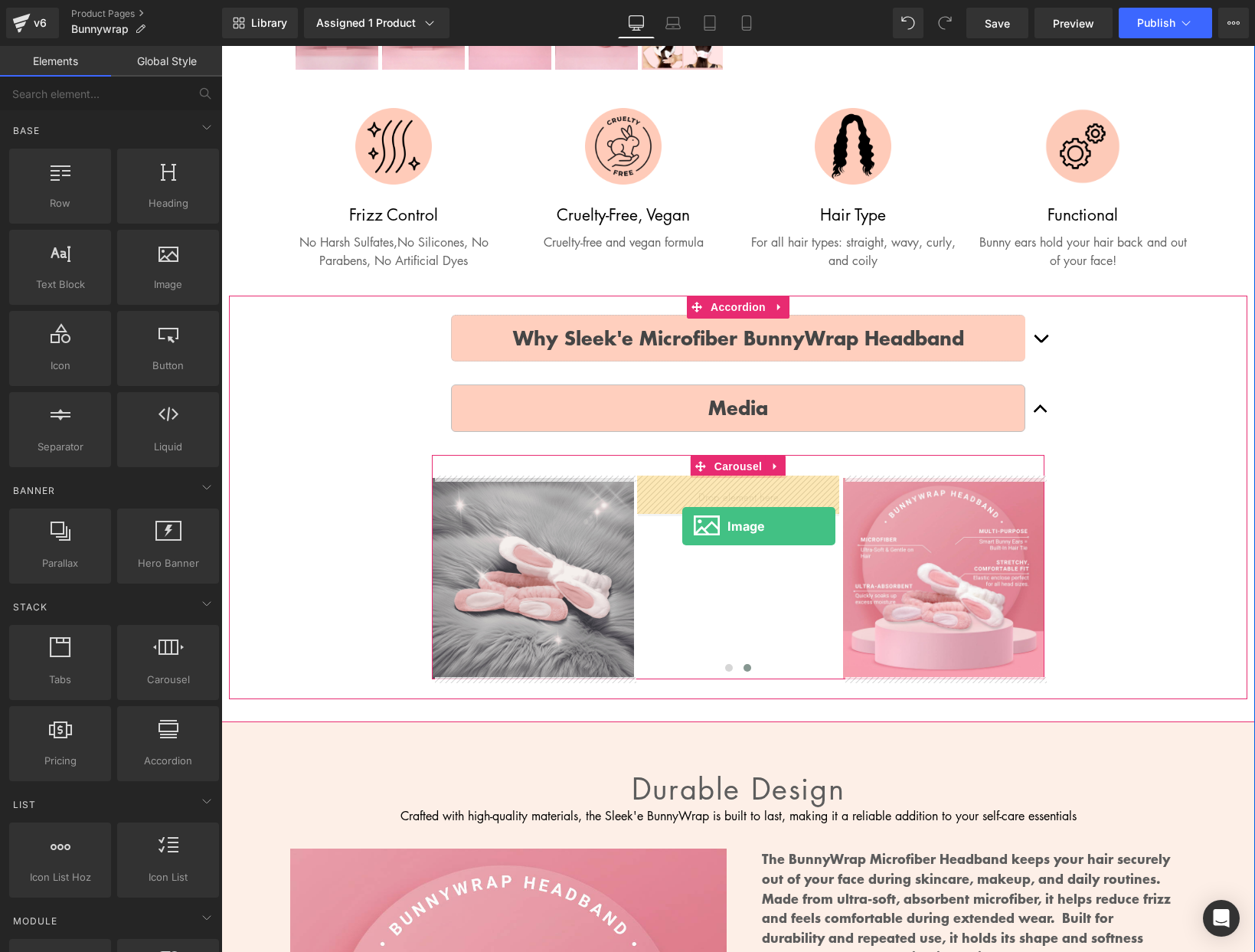
drag, startPoint x: 377, startPoint y: 320, endPoint x: 681, endPoint y: 527, distance: 367.8
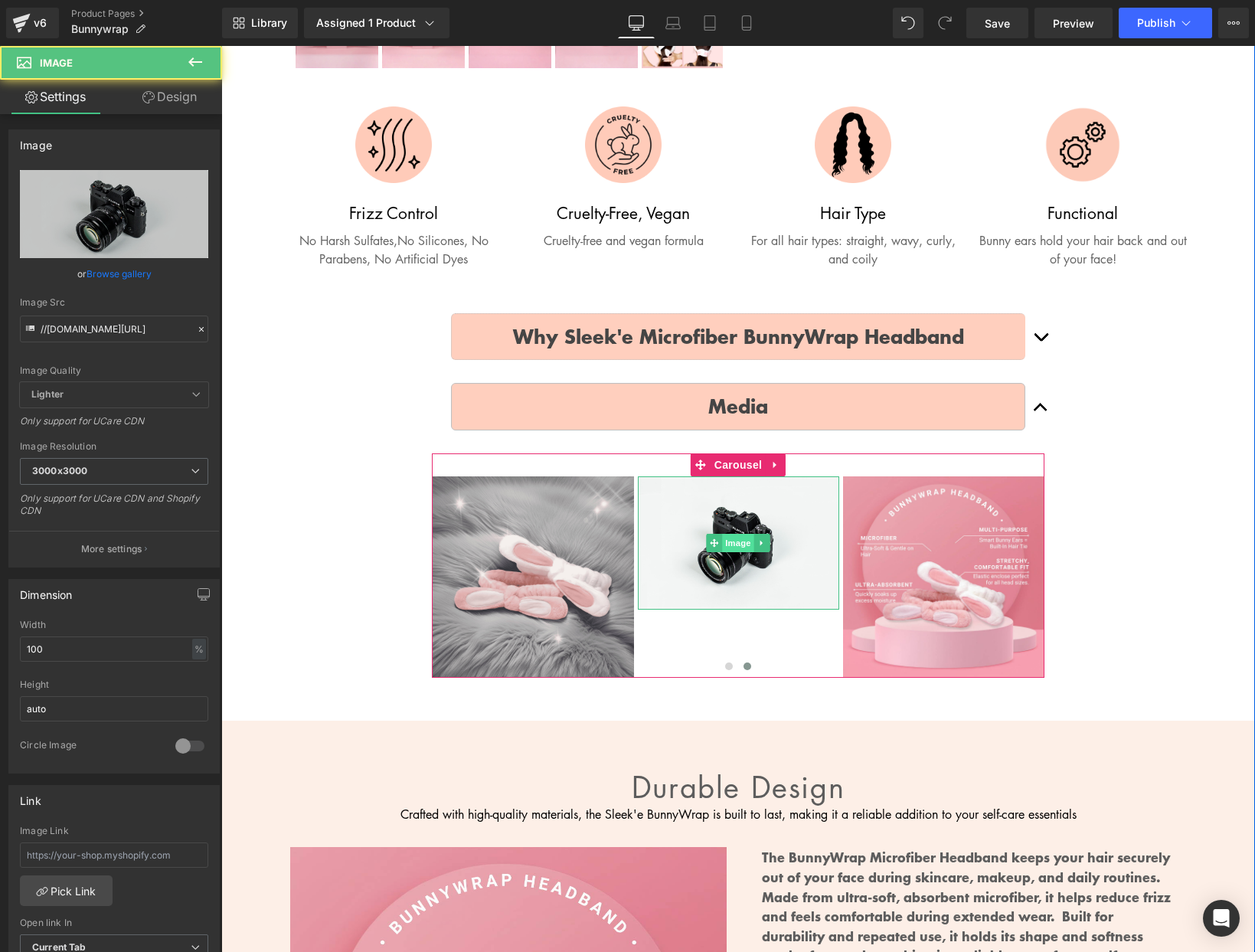
scroll to position [667, 0]
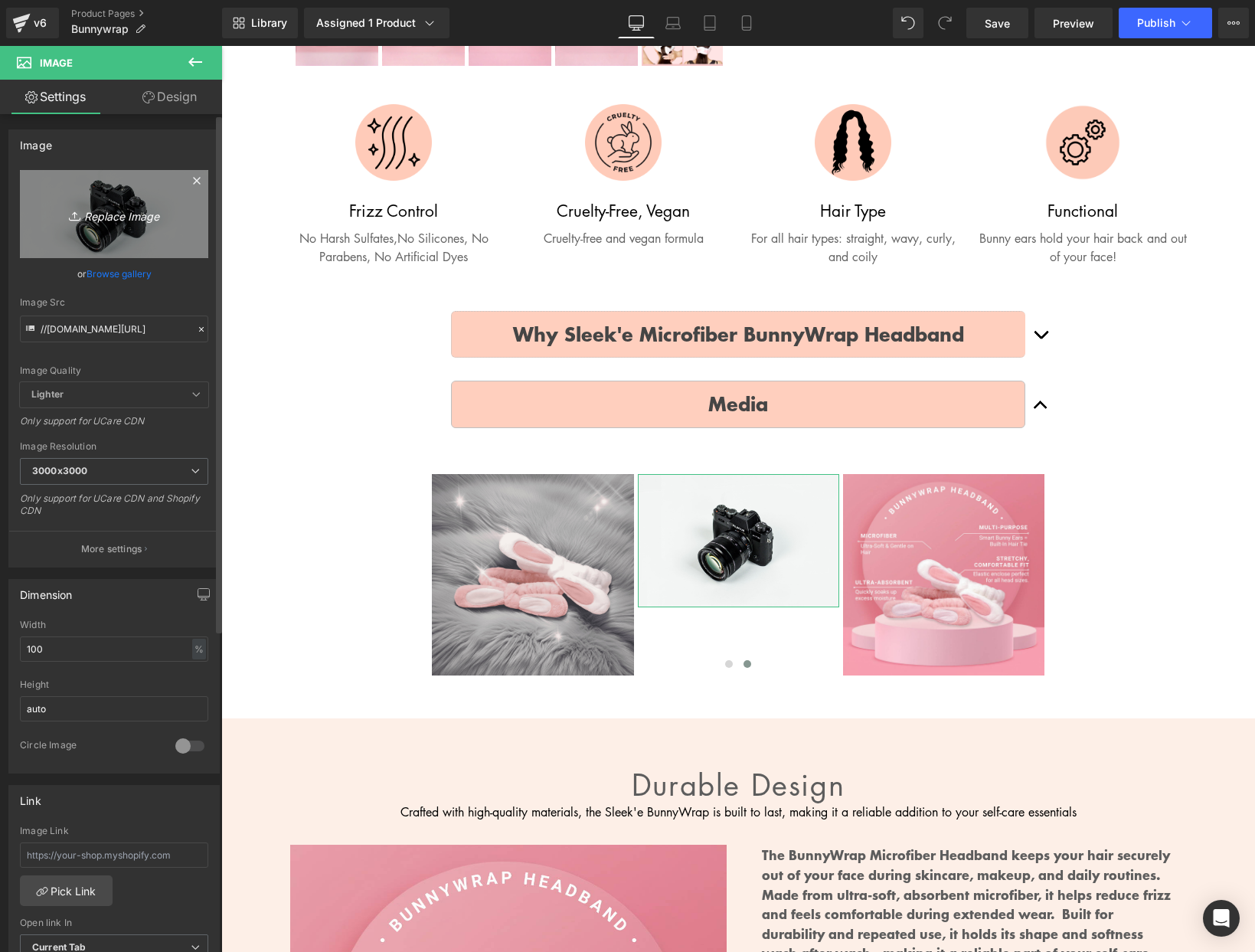
click at [110, 225] on link "Replace Image" at bounding box center [114, 214] width 188 height 88
type input "C:\fakepath\6.png"
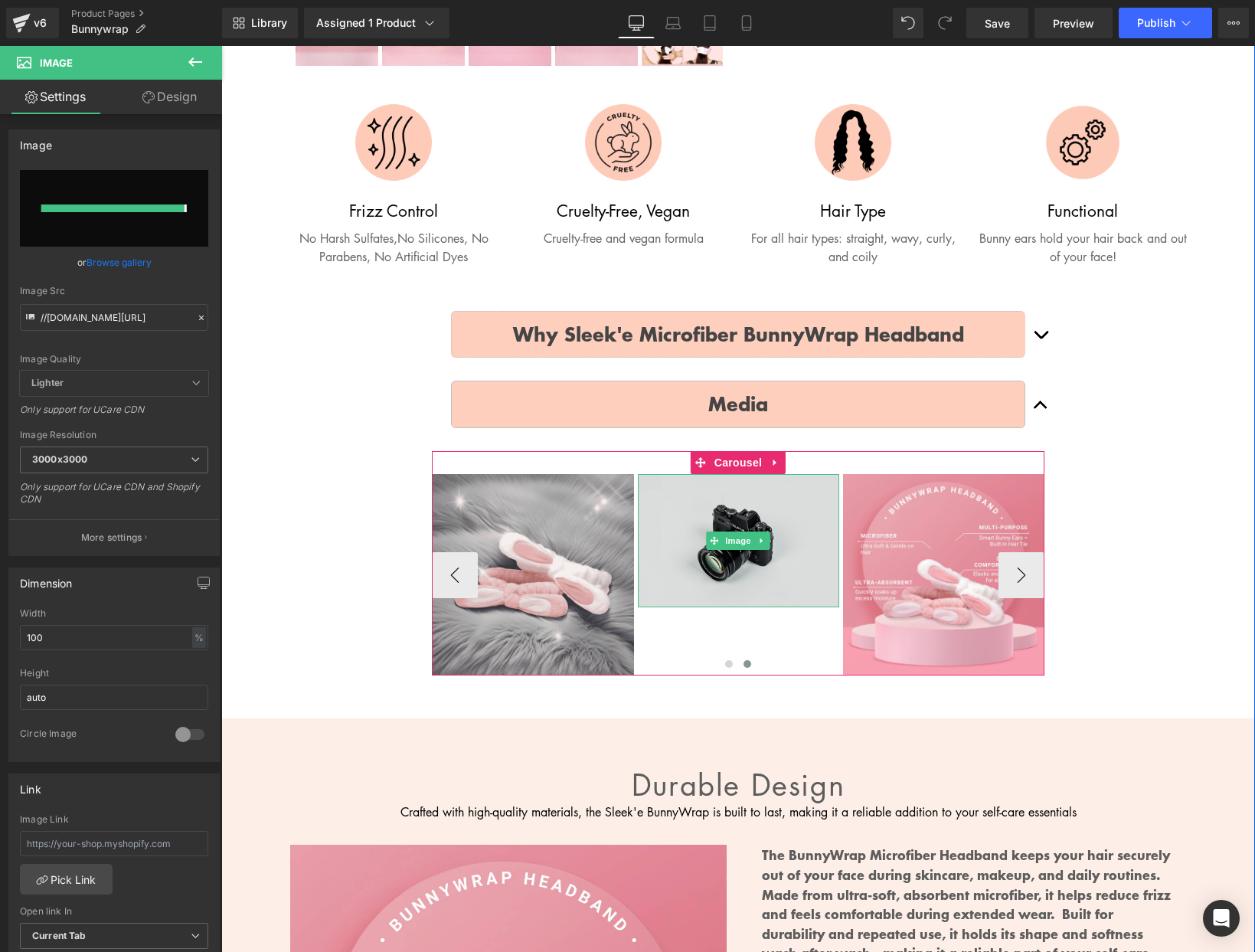
type input "[URL][DOMAIN_NAME]"
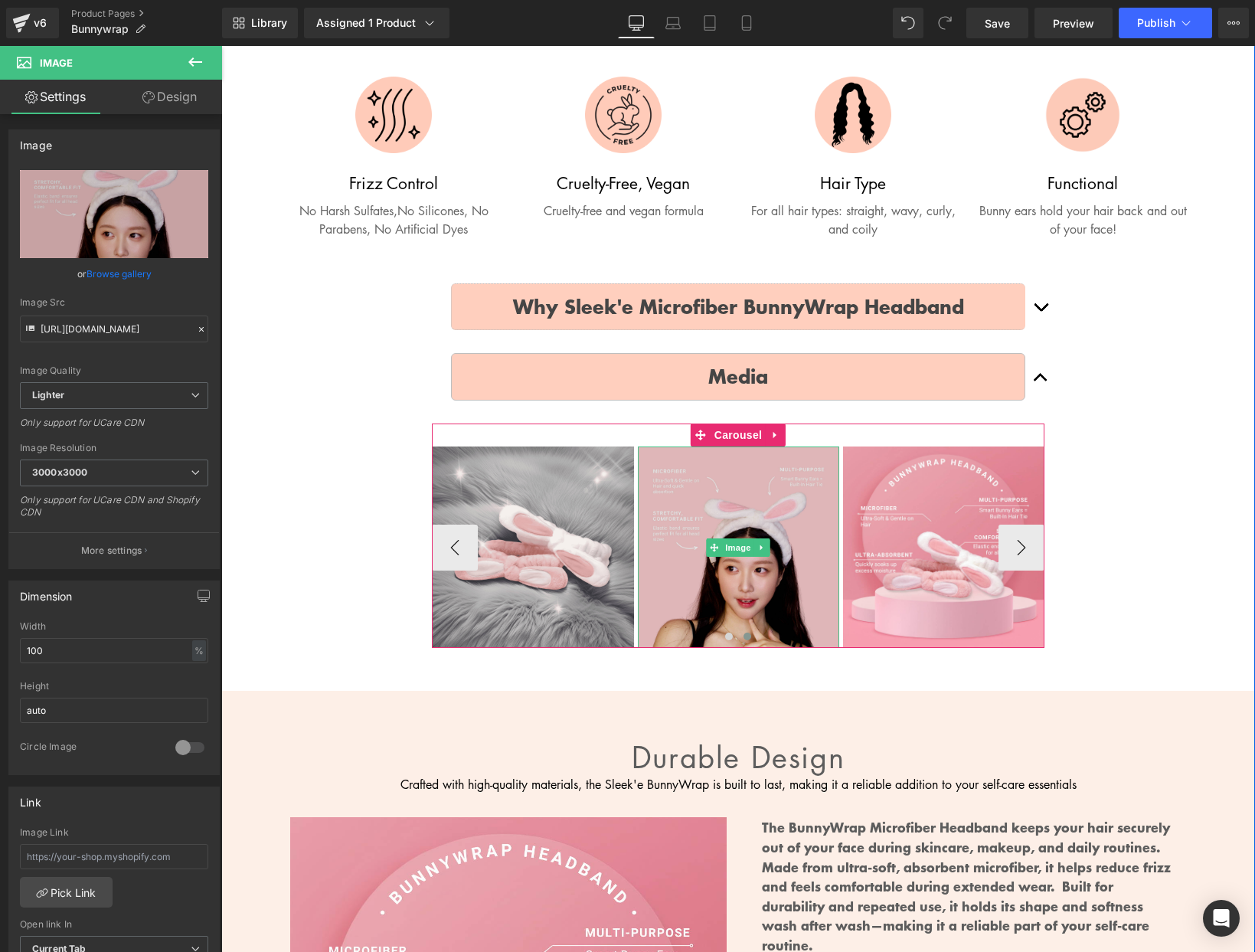
scroll to position [696, 0]
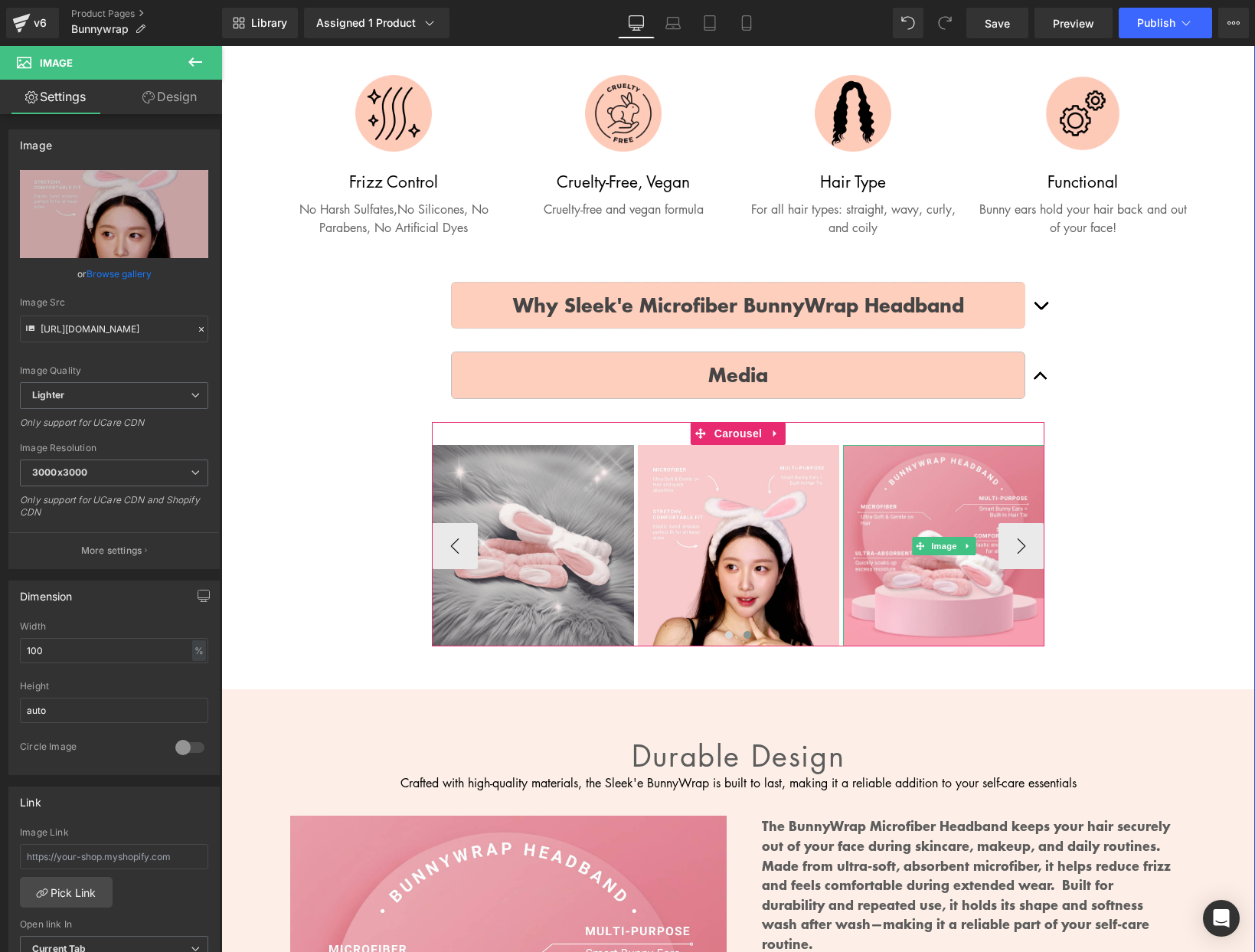
click at [969, 541] on icon at bounding box center [968, 546] width 9 height 10
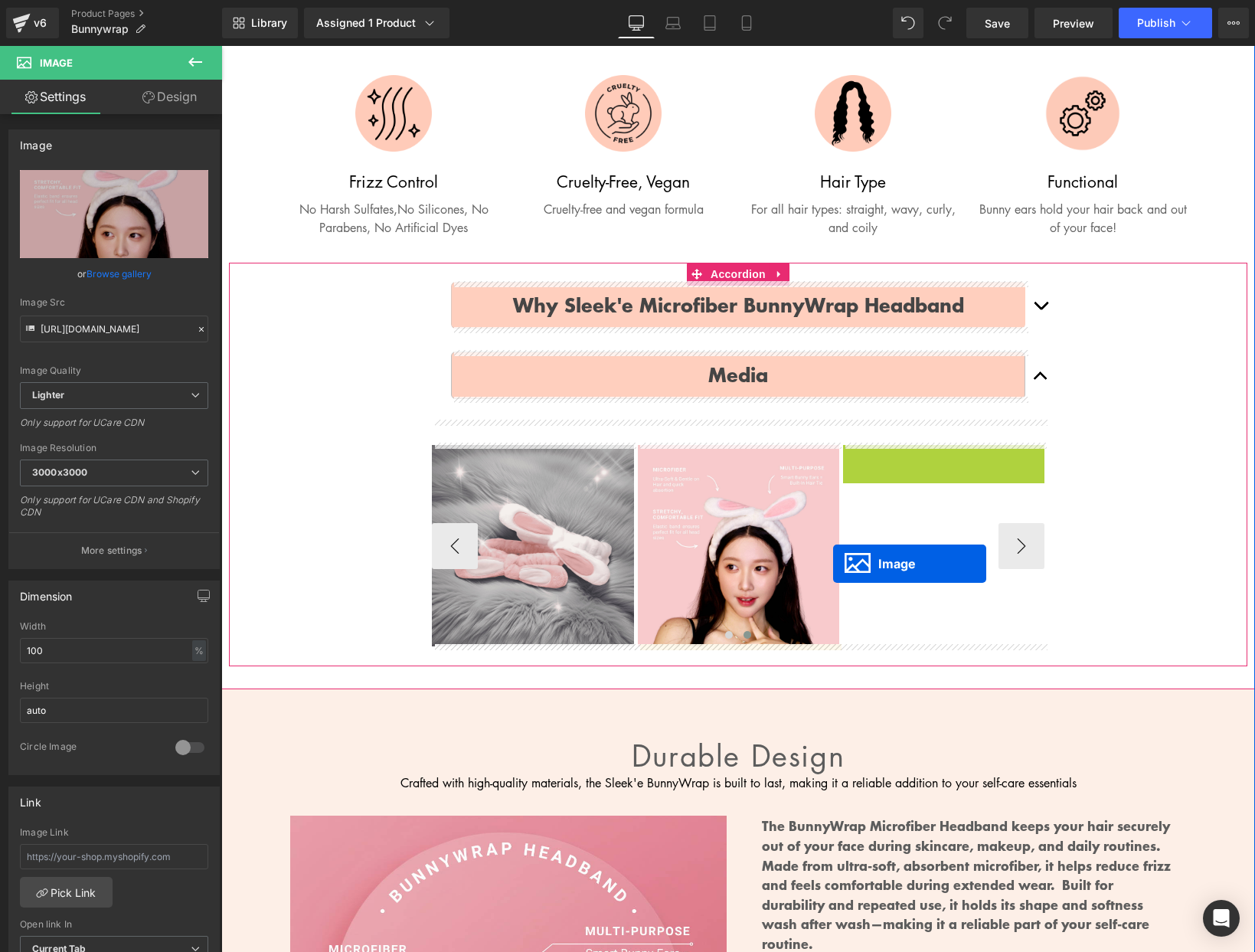
drag, startPoint x: 897, startPoint y: 545, endPoint x: 848, endPoint y: 563, distance: 52.2
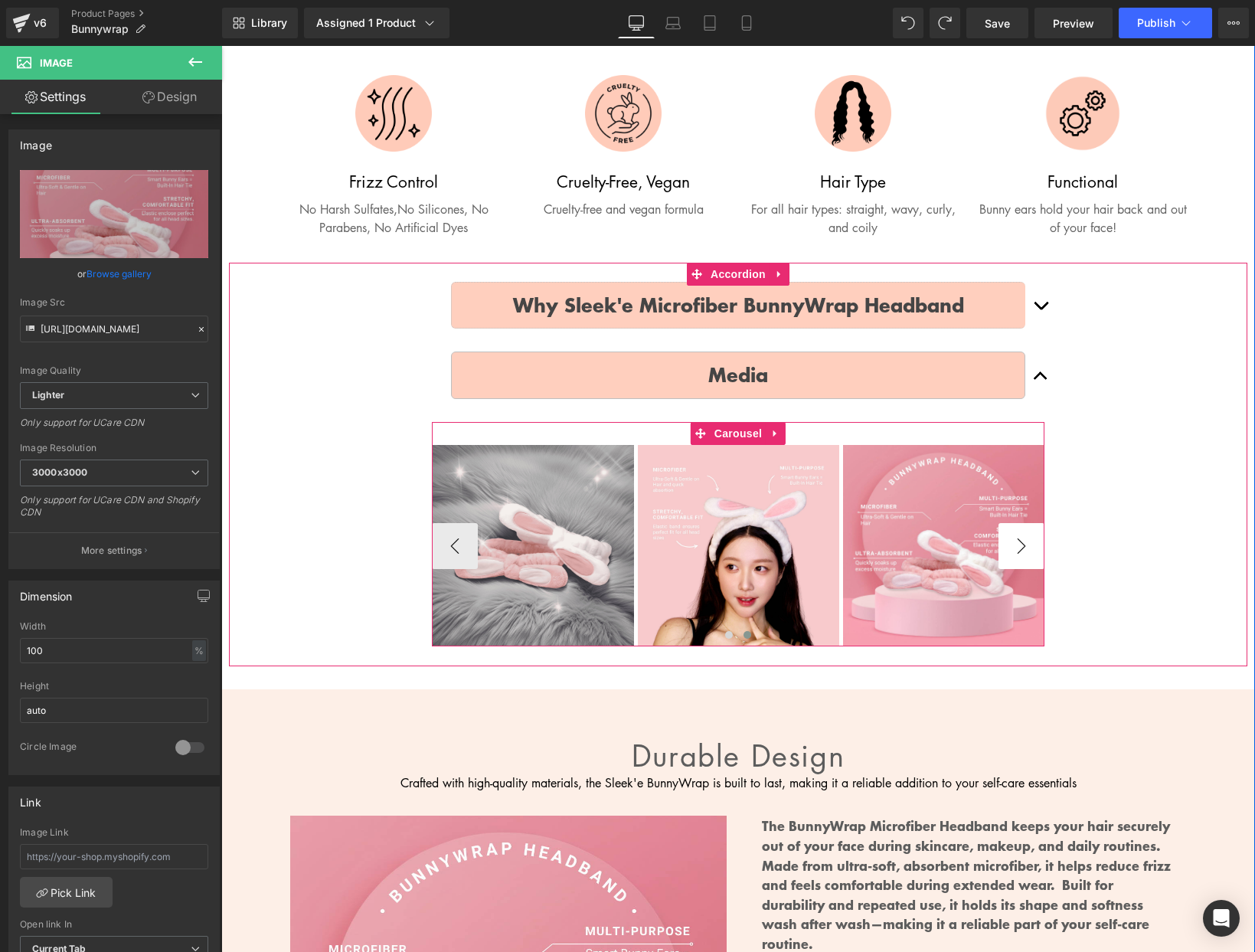
click at [1029, 543] on button "›" at bounding box center [1022, 546] width 46 height 46
click at [451, 533] on button "‹" at bounding box center [455, 546] width 46 height 46
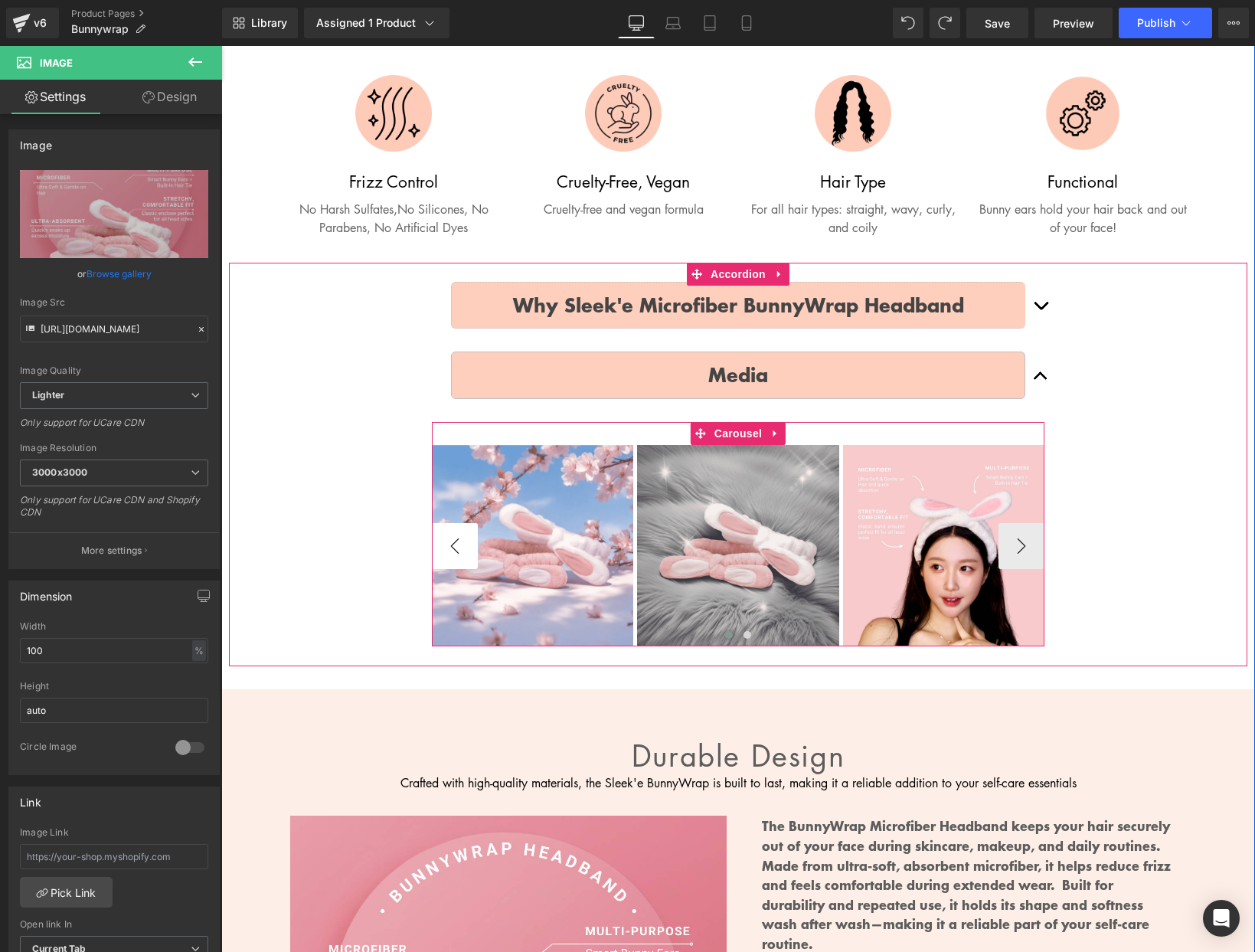
click at [450, 533] on button "‹" at bounding box center [455, 546] width 46 height 46
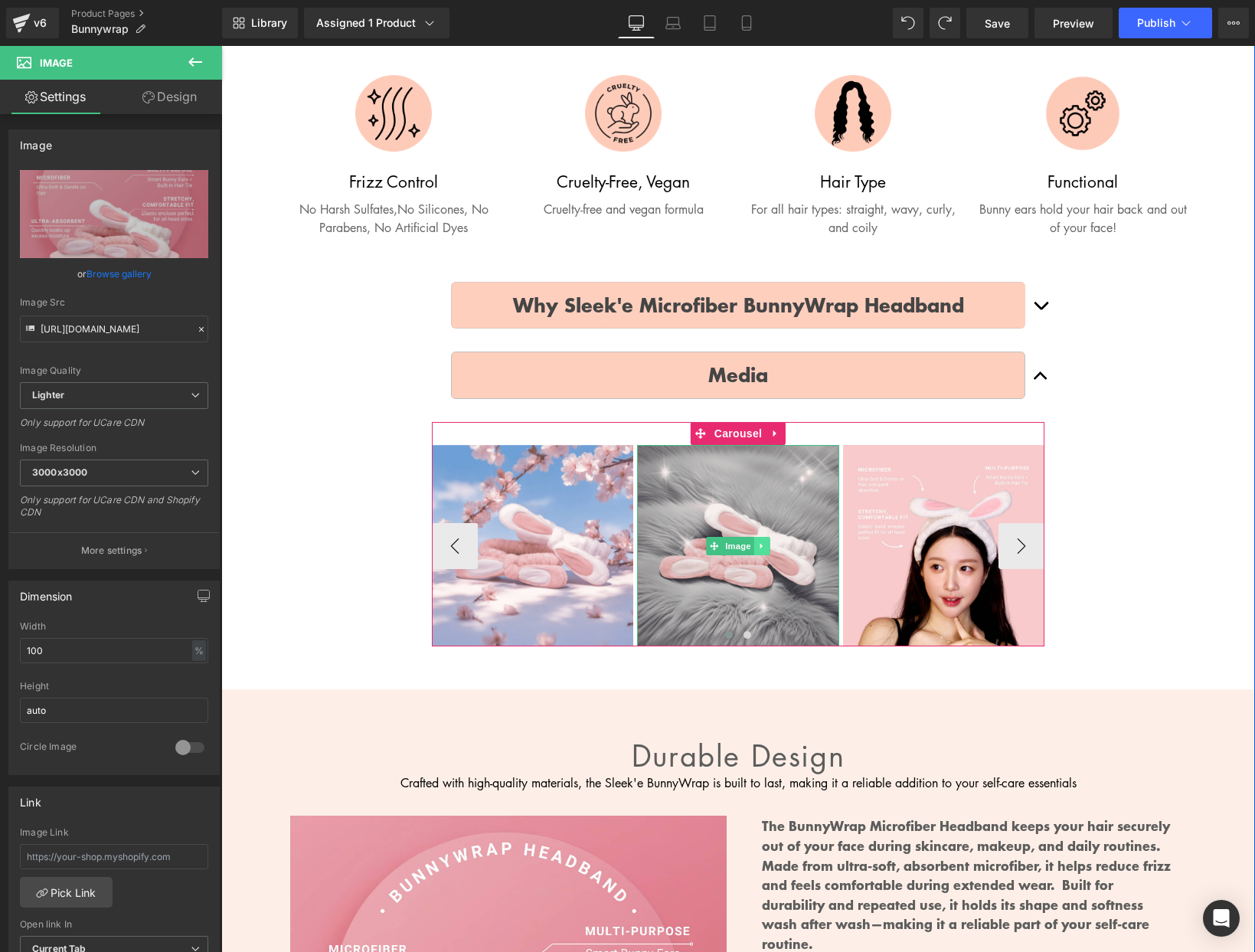
click at [760, 541] on icon at bounding box center [762, 546] width 9 height 10
drag, startPoint x: 771, startPoint y: 540, endPoint x: 637, endPoint y: 553, distance: 134.6
click at [637, 553] on div "Image" at bounding box center [738, 546] width 202 height 202
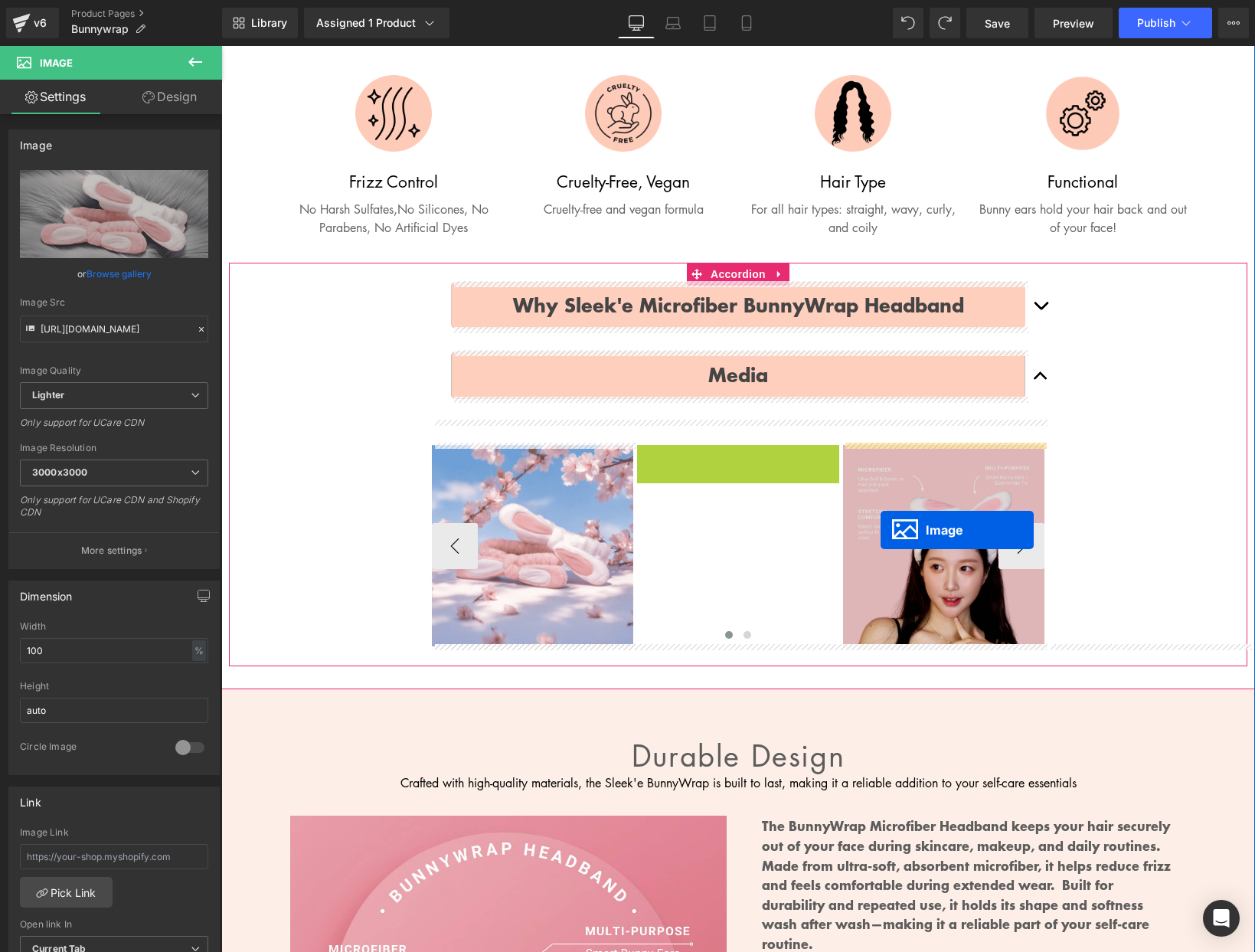
drag, startPoint x: 715, startPoint y: 543, endPoint x: 881, endPoint y: 530, distance: 166.5
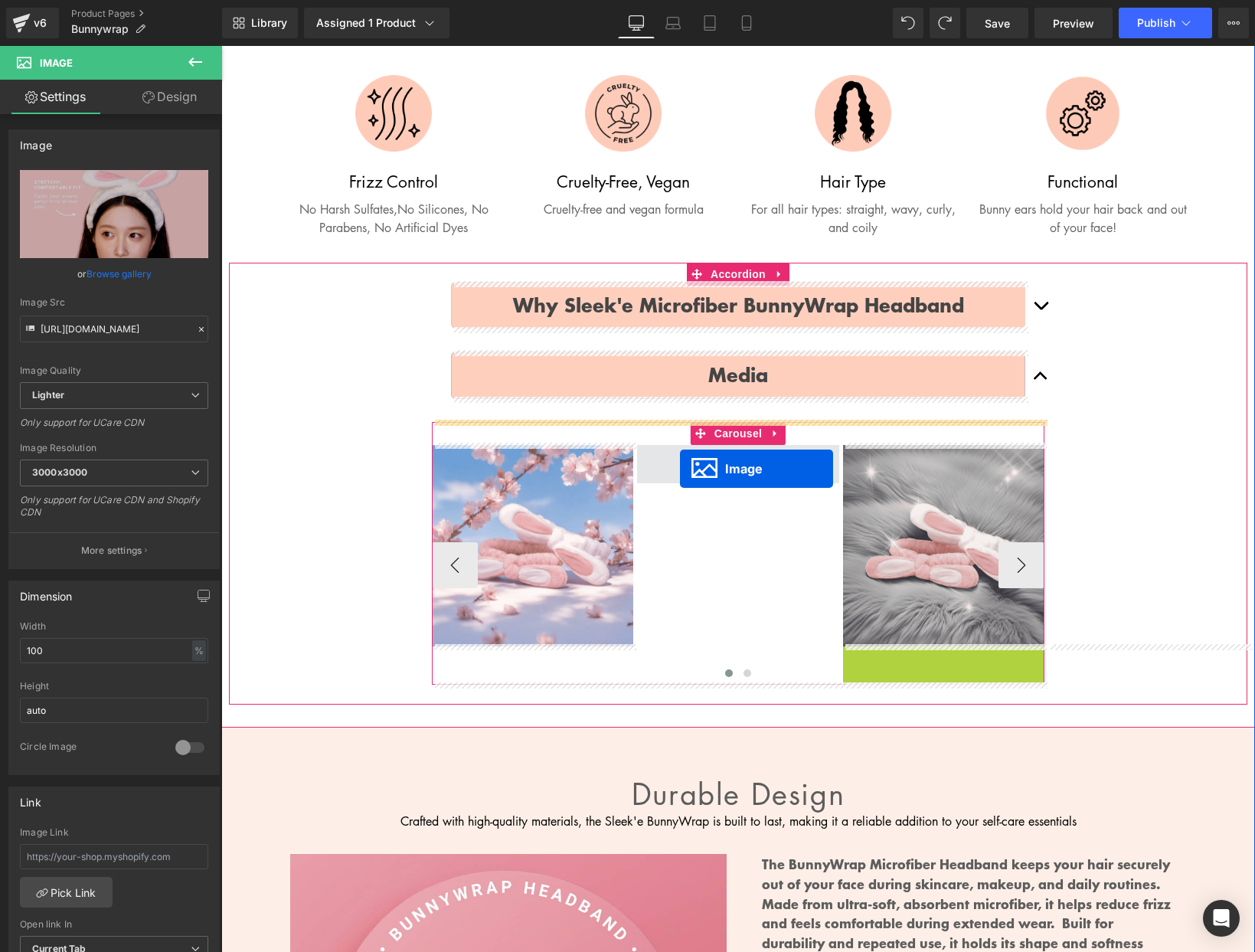
drag, startPoint x: 917, startPoint y: 748, endPoint x: 680, endPoint y: 469, distance: 366.1
drag, startPoint x: 921, startPoint y: 747, endPoint x: 689, endPoint y: 476, distance: 356.7
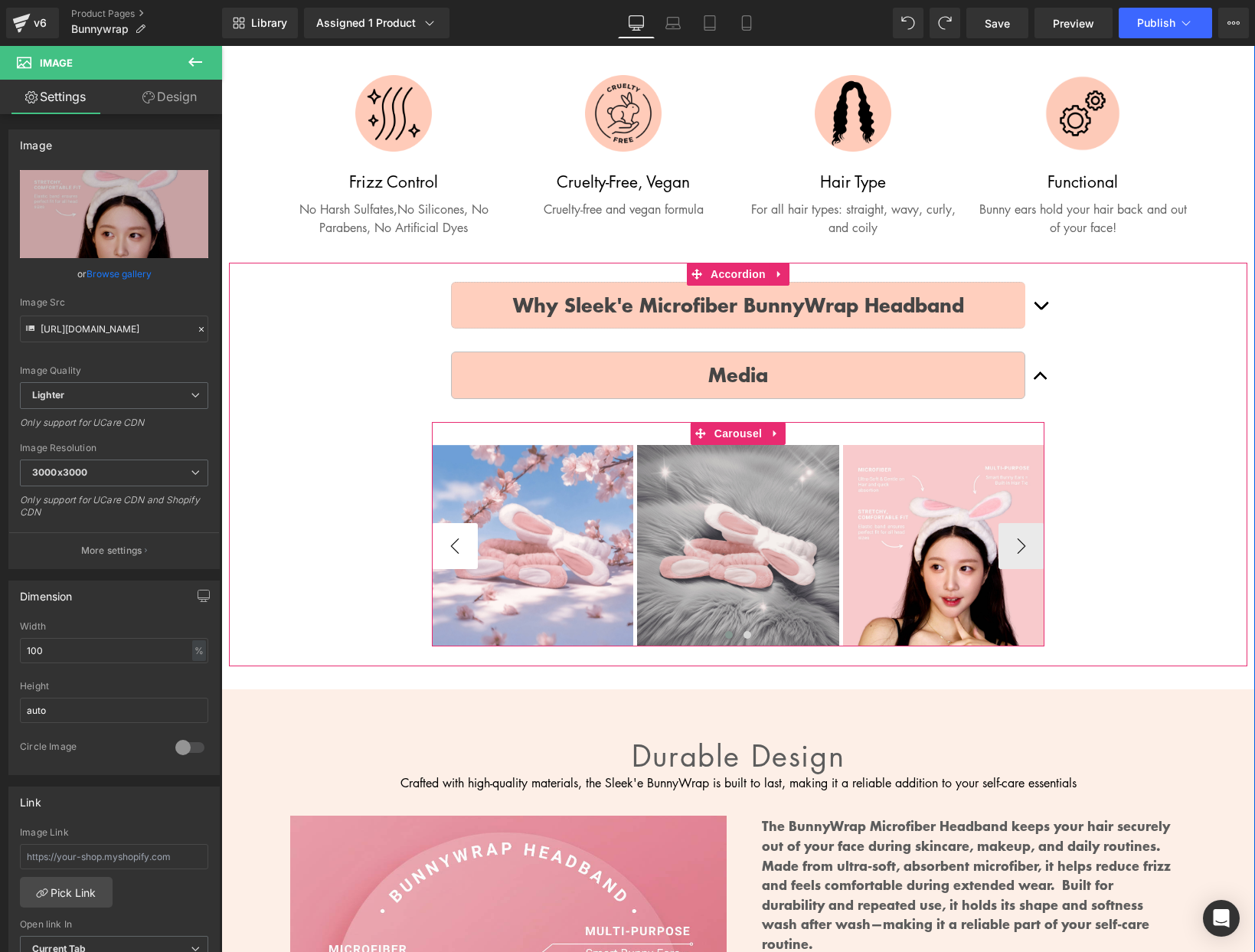
click at [459, 545] on button "‹" at bounding box center [455, 546] width 46 height 46
click at [456, 545] on button "‹" at bounding box center [455, 546] width 46 height 46
click at [1027, 535] on button "›" at bounding box center [1022, 546] width 46 height 46
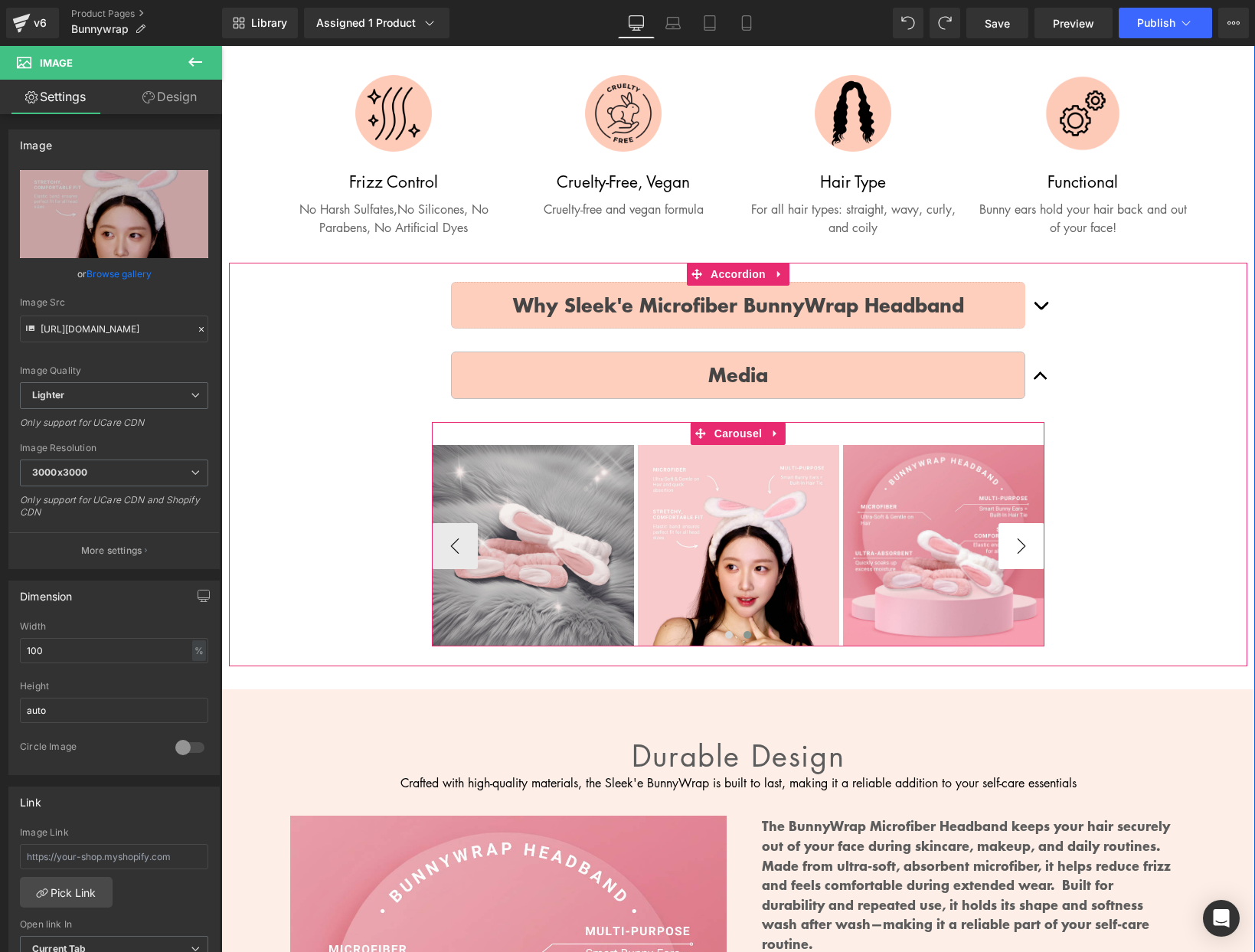
click at [1027, 535] on button "›" at bounding box center [1022, 546] width 46 height 46
click at [1005, 534] on button "›" at bounding box center [1022, 546] width 46 height 46
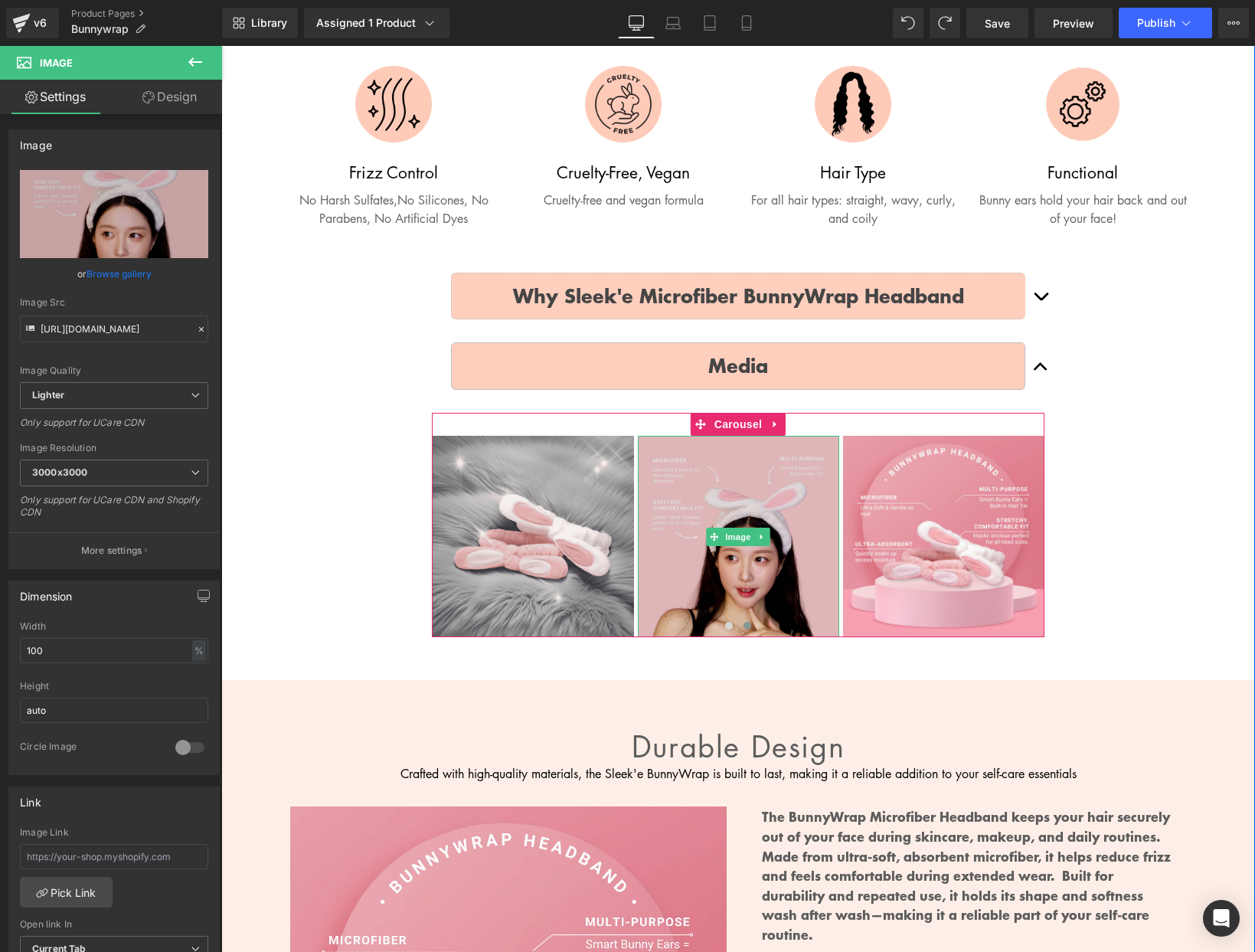
click at [650, 529] on img at bounding box center [738, 536] width 202 height 202
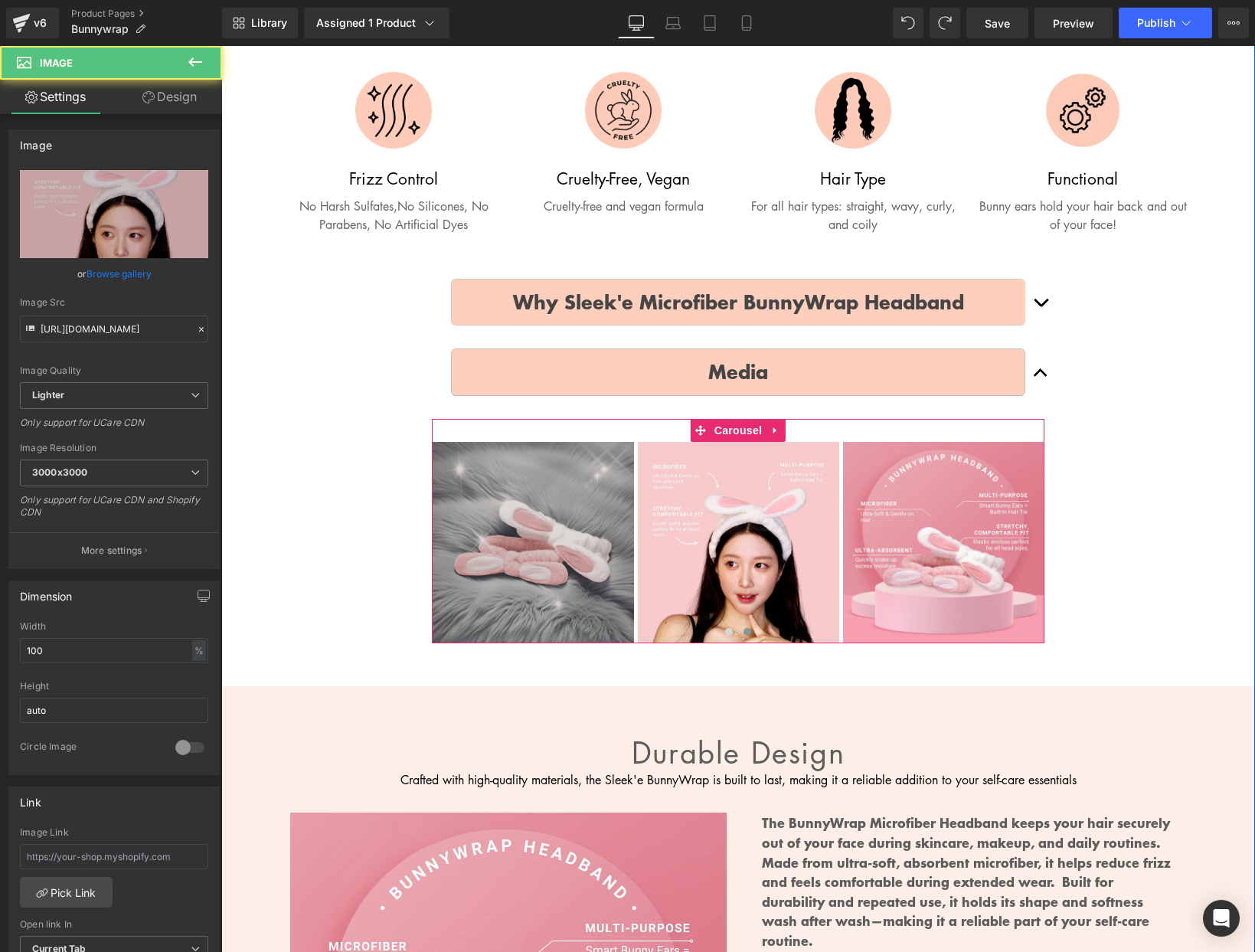
click at [539, 528] on img at bounding box center [533, 542] width 202 height 202
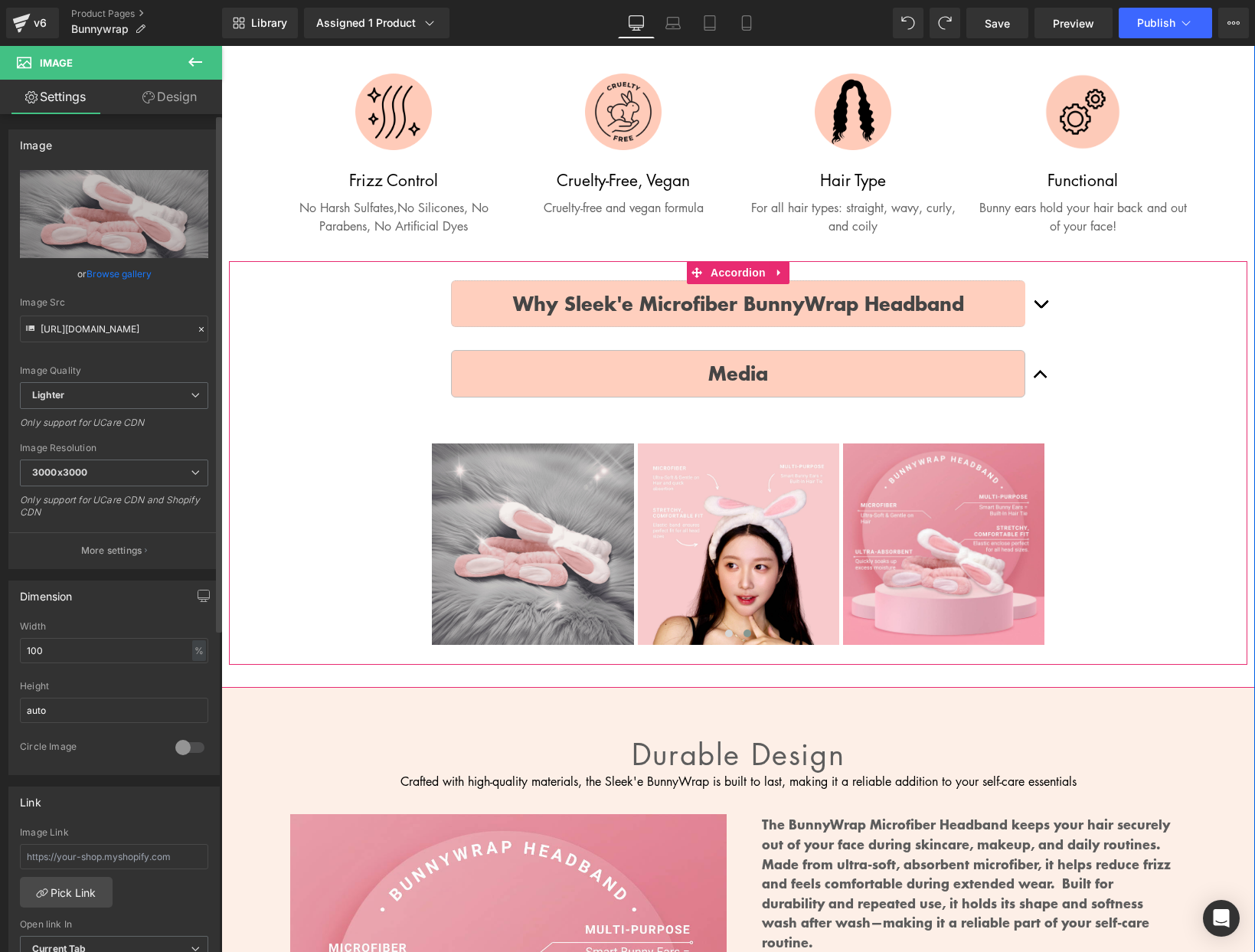
scroll to position [701, 0]
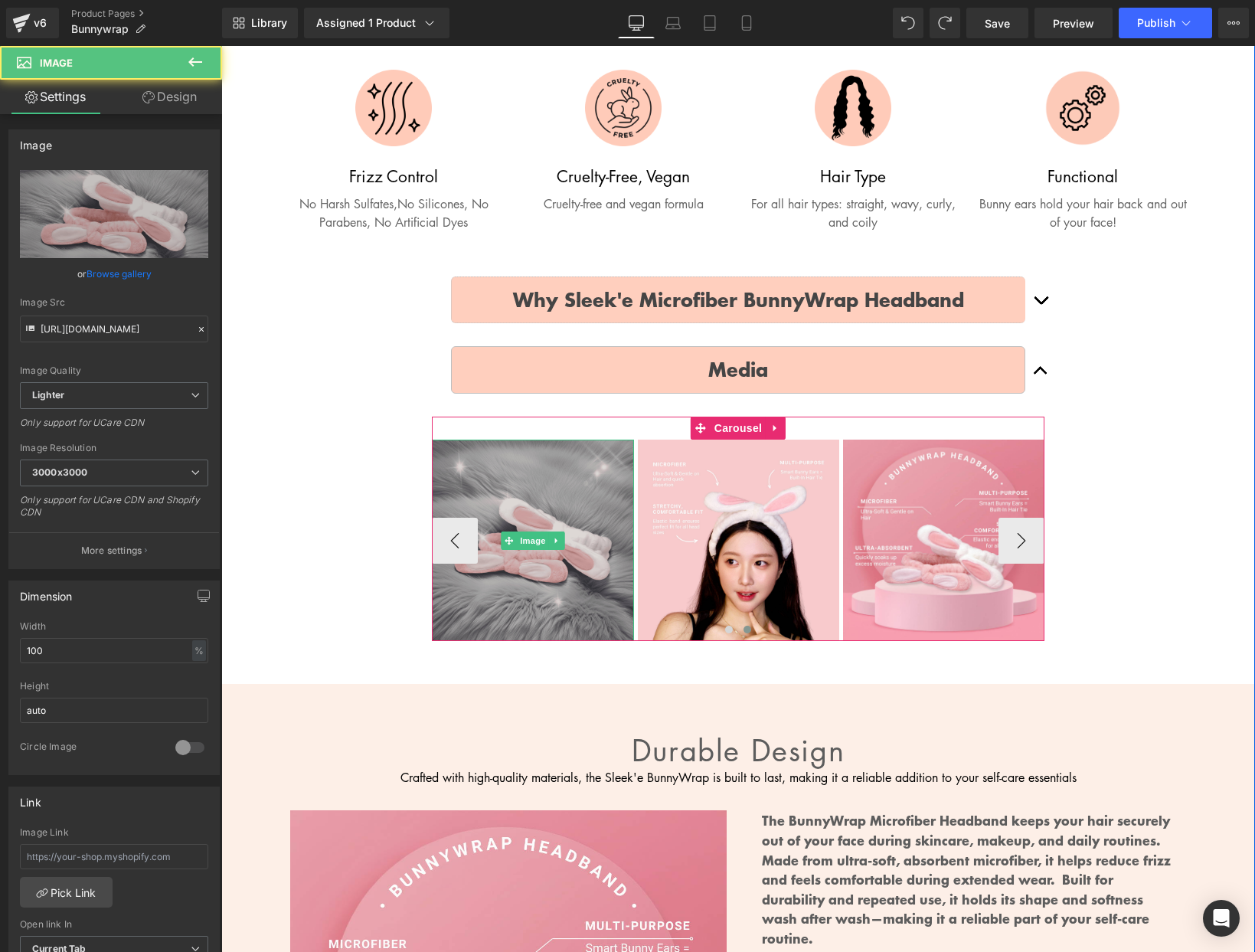
click at [556, 502] on img at bounding box center [533, 540] width 202 height 202
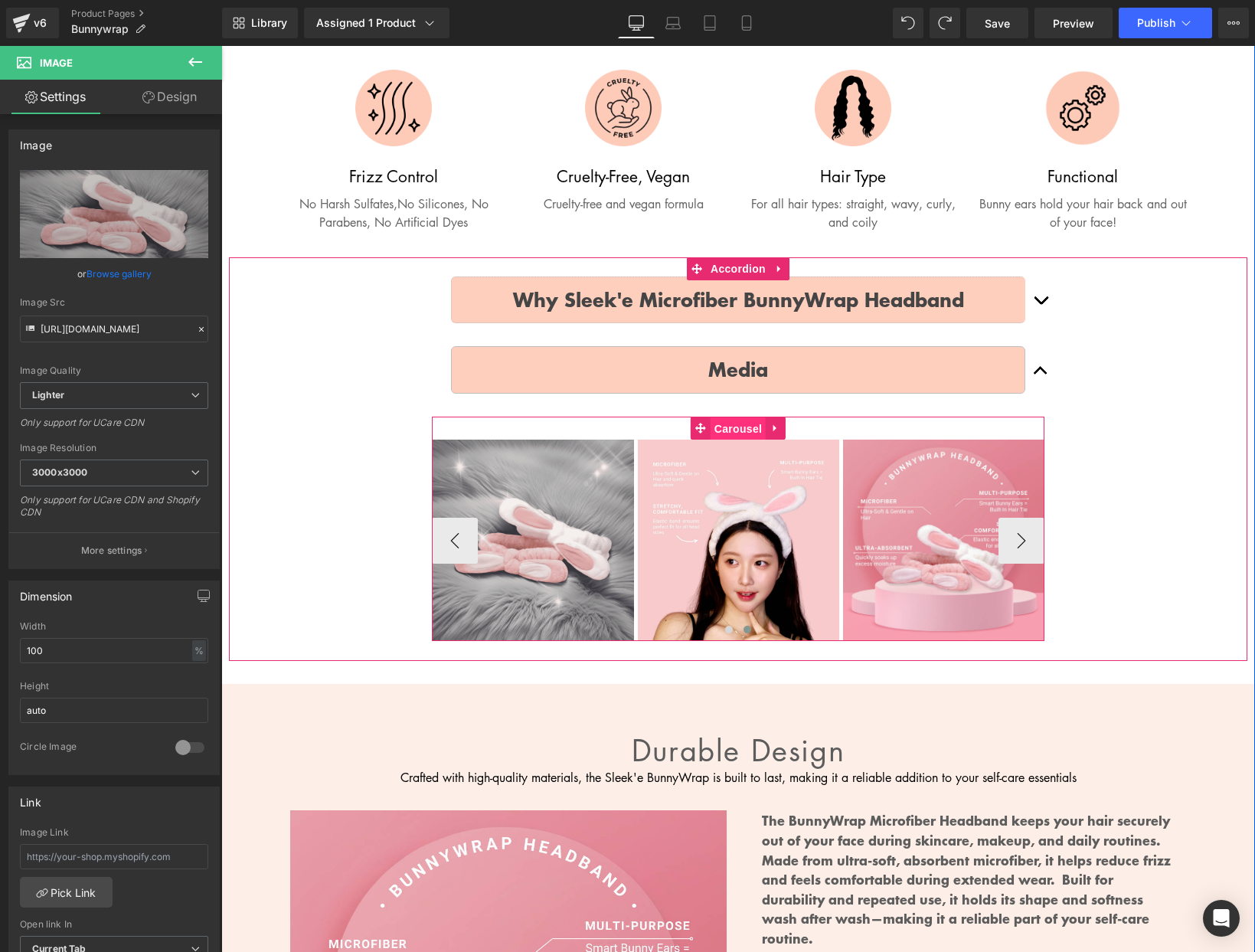
click at [734, 426] on span "Carousel" at bounding box center [738, 429] width 55 height 23
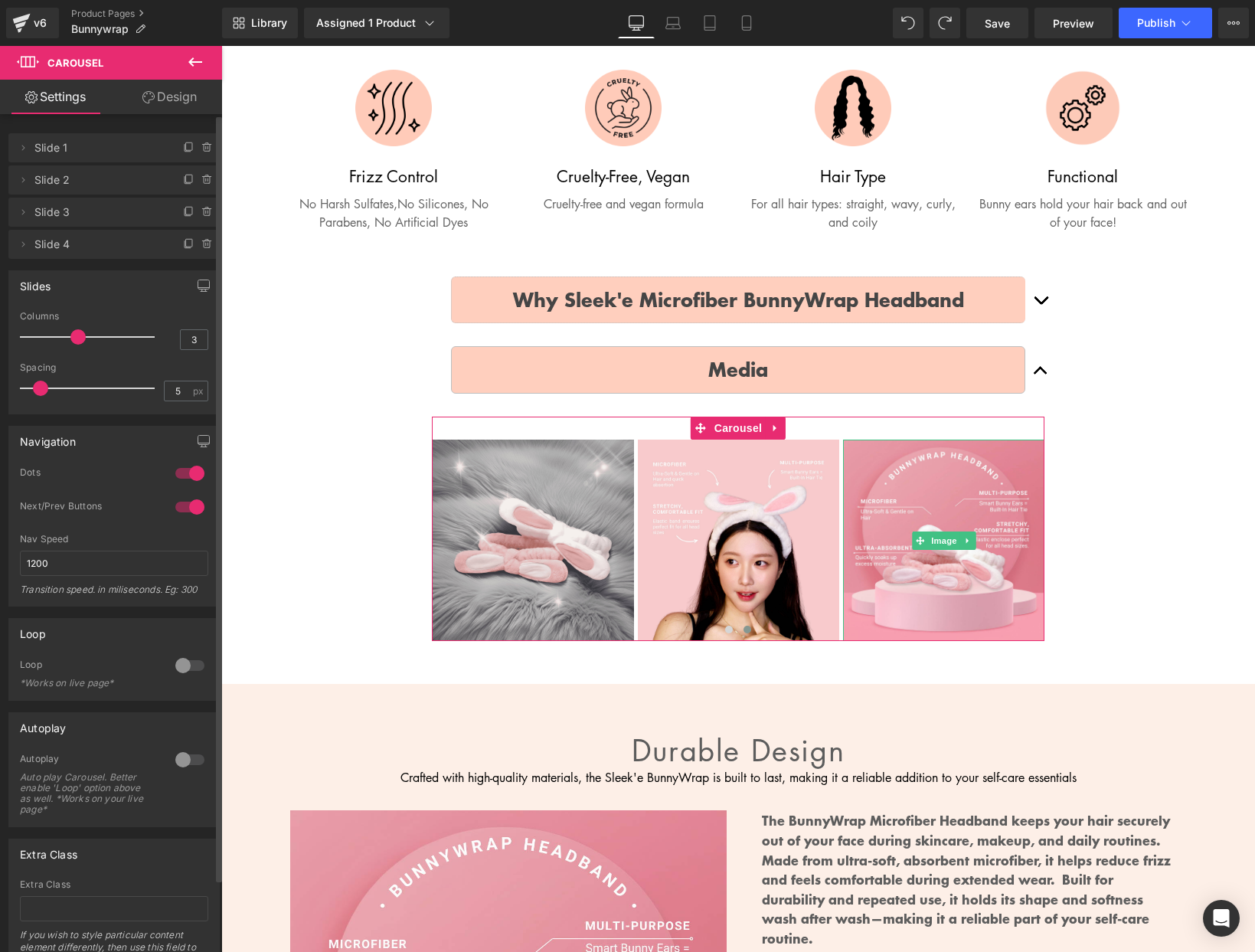
click at [138, 252] on span "Slide 4" at bounding box center [98, 243] width 128 height 29
click at [185, 242] on icon at bounding box center [187, 244] width 6 height 7
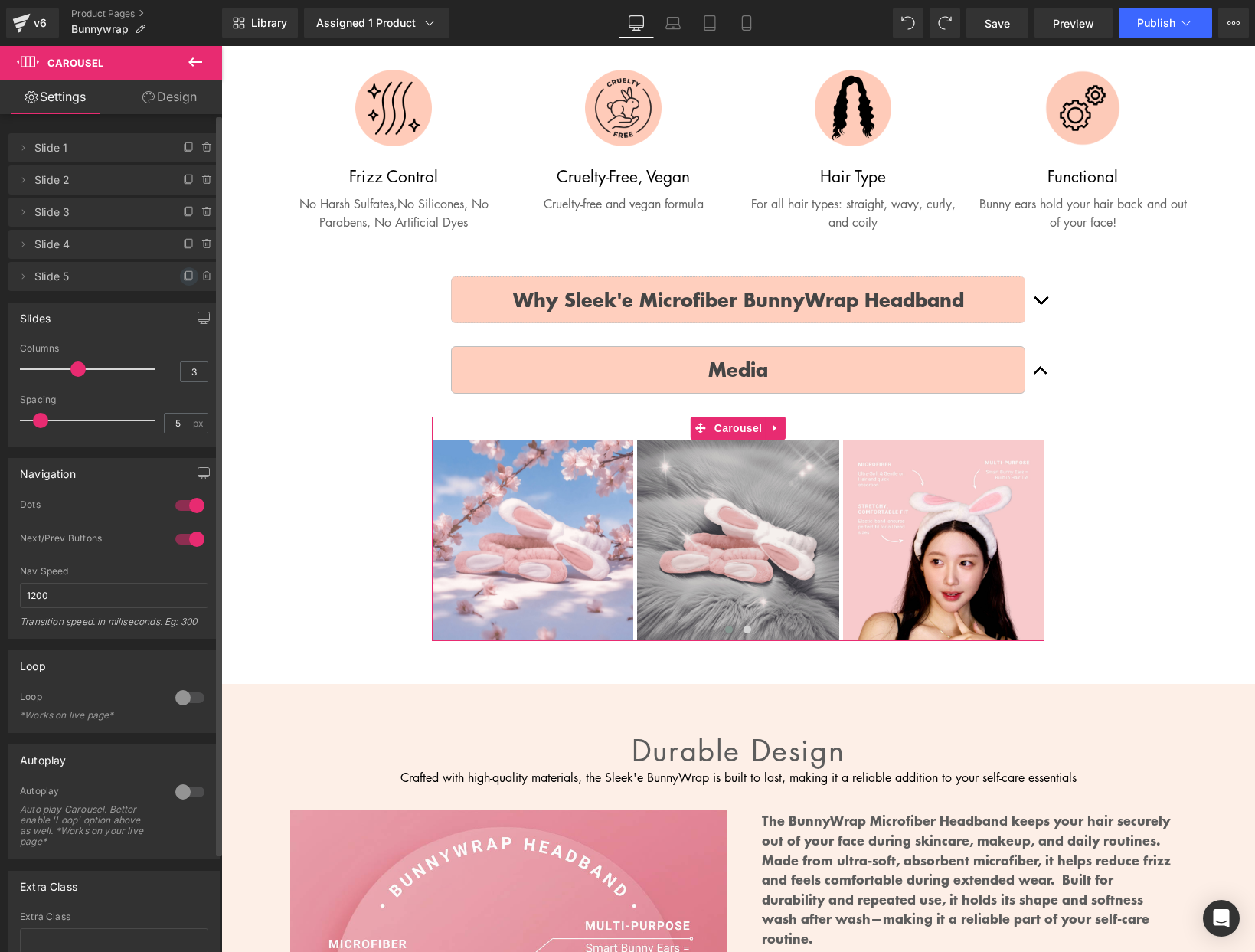
click at [183, 270] on icon at bounding box center [188, 276] width 12 height 12
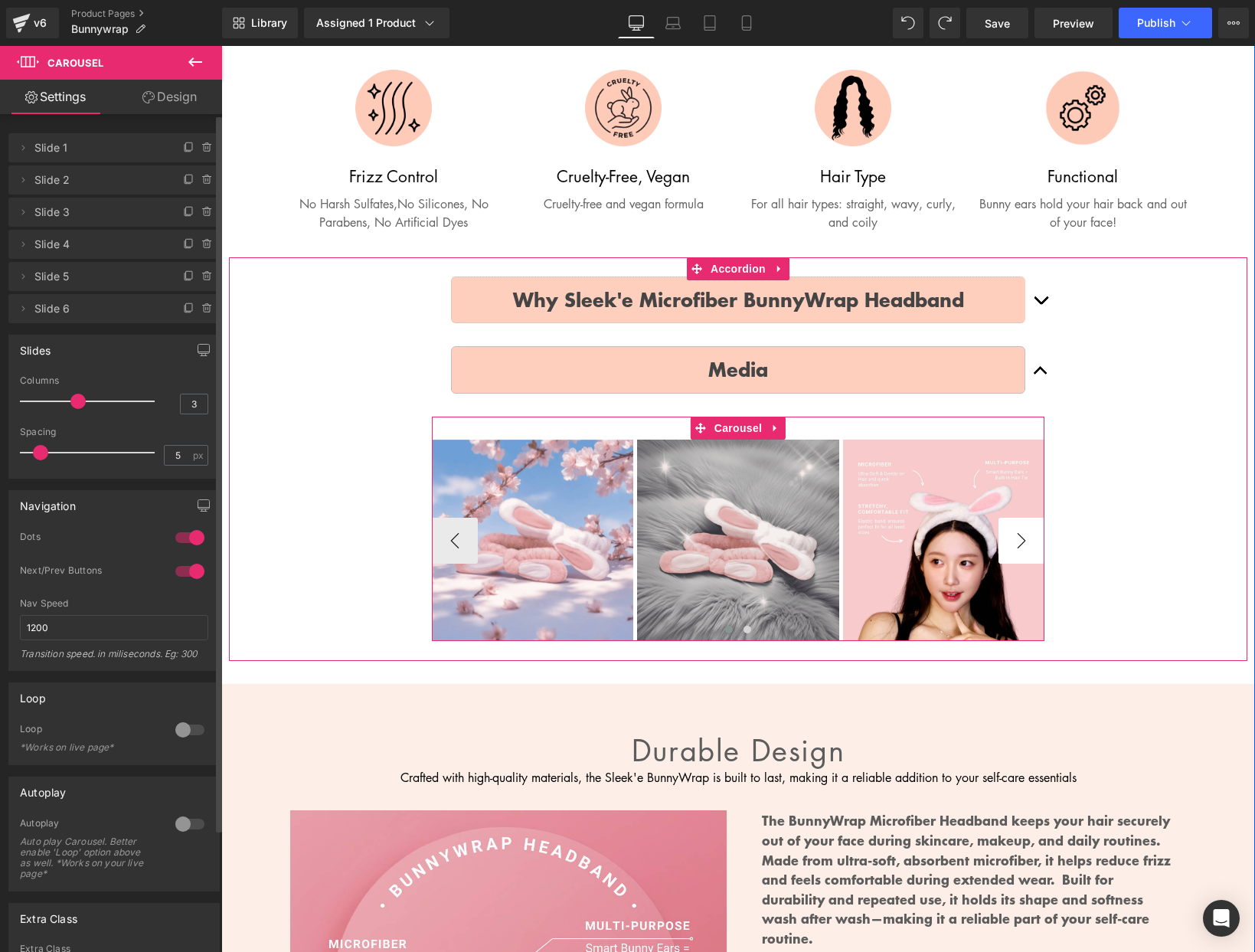
click at [1027, 545] on button "›" at bounding box center [1022, 540] width 46 height 46
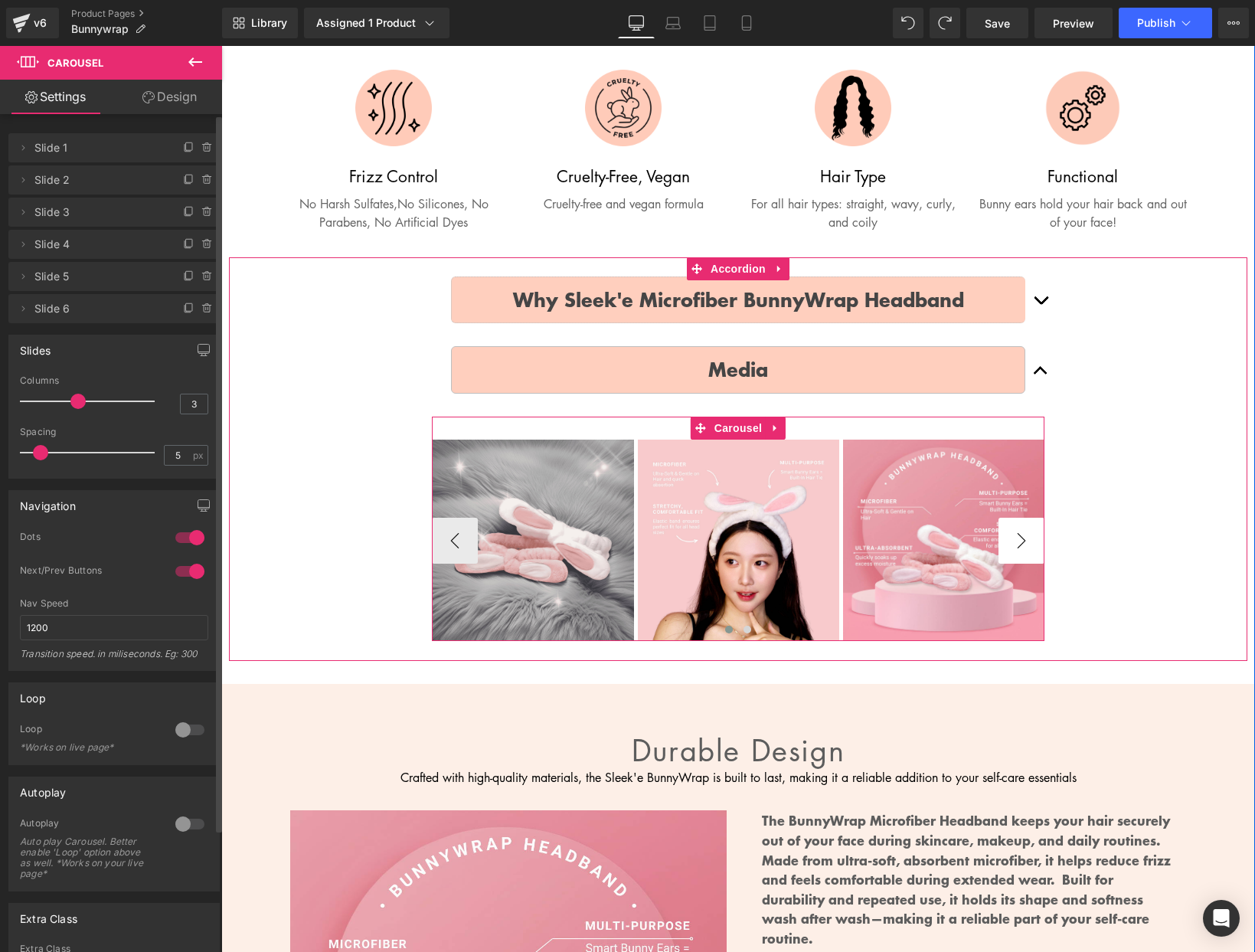
click at [1027, 545] on button "›" at bounding box center [1022, 540] width 46 height 46
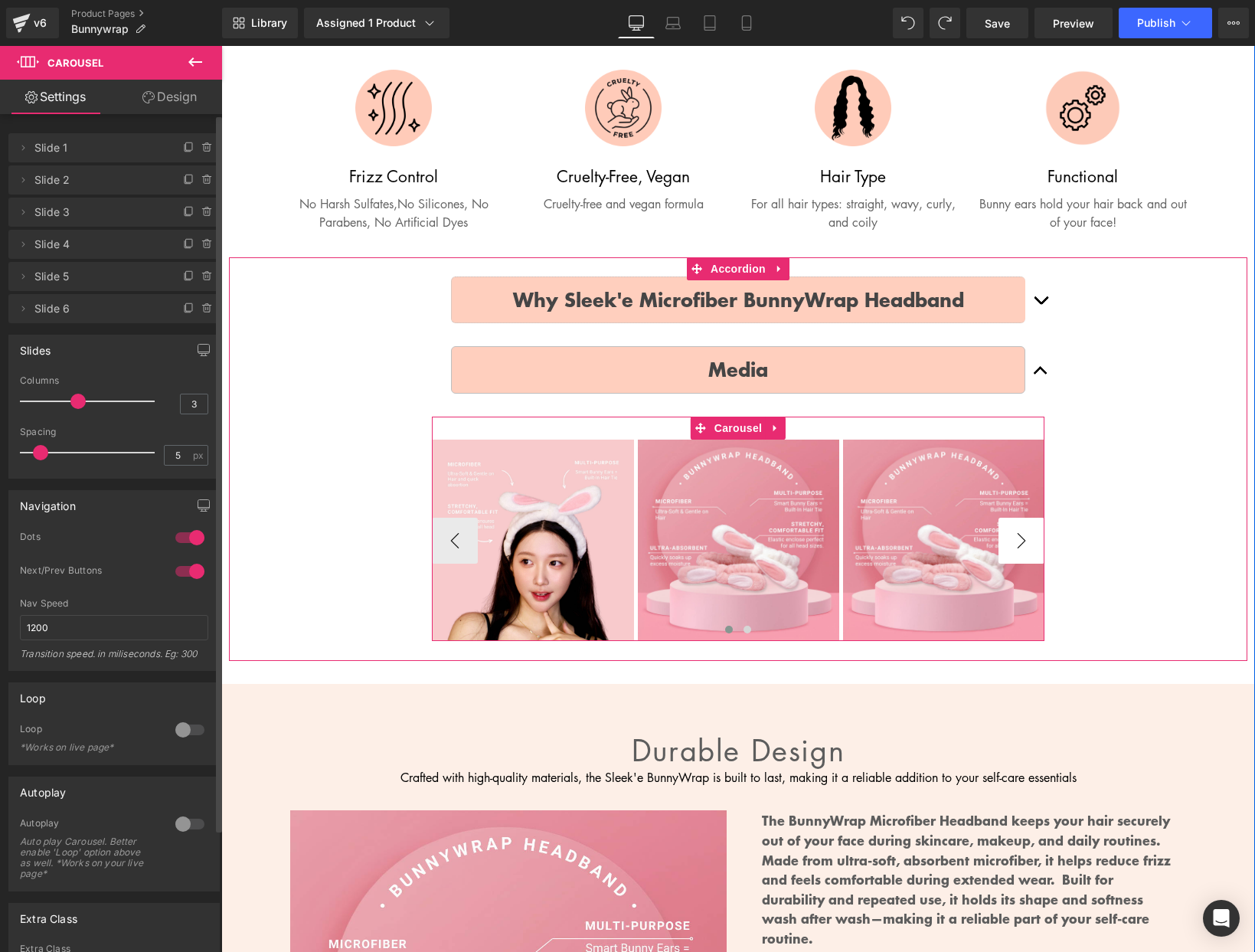
click at [1026, 545] on button "›" at bounding box center [1022, 540] width 46 height 46
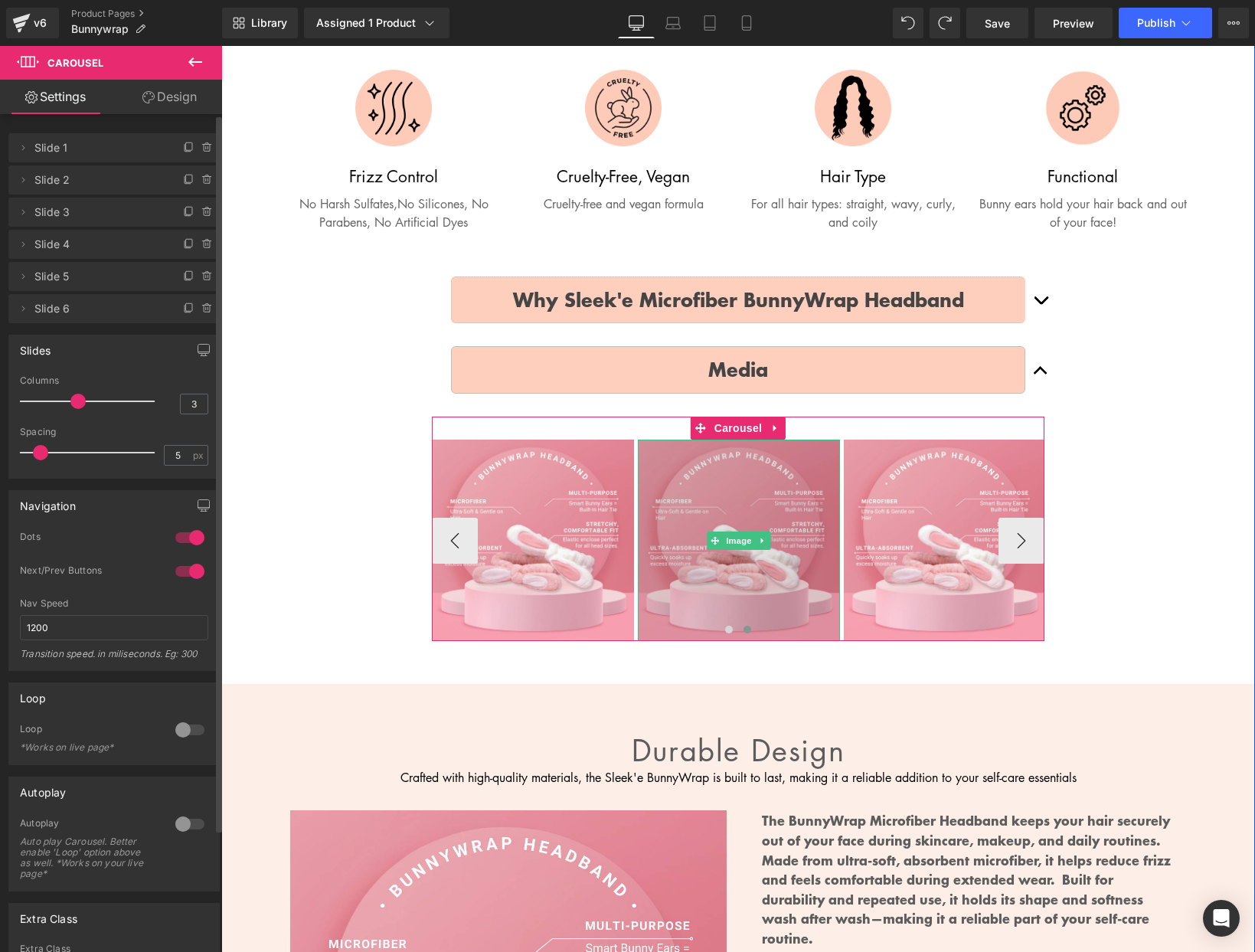
click at [717, 512] on img at bounding box center [738, 540] width 202 height 202
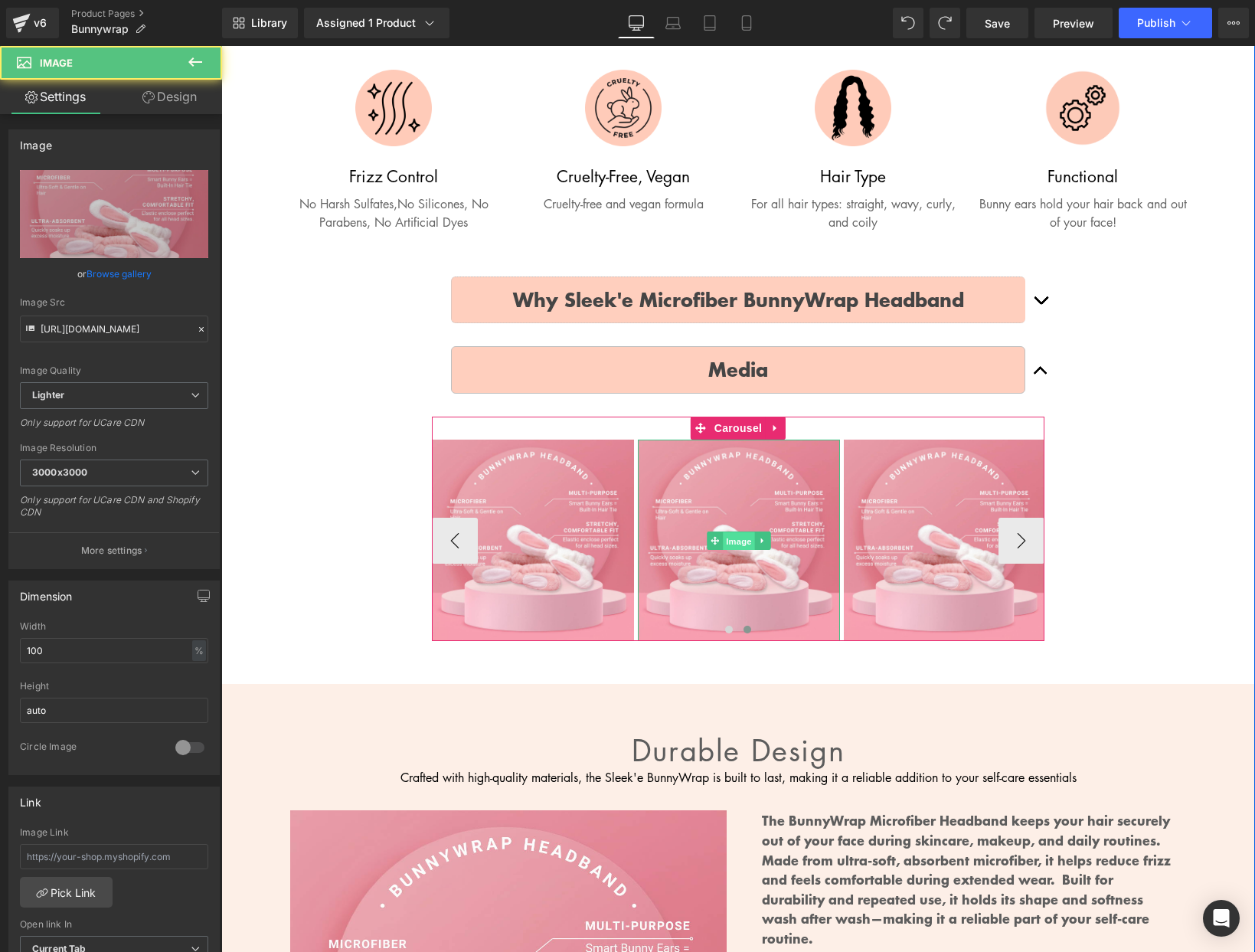
click at [733, 534] on span "Image" at bounding box center [739, 540] width 32 height 18
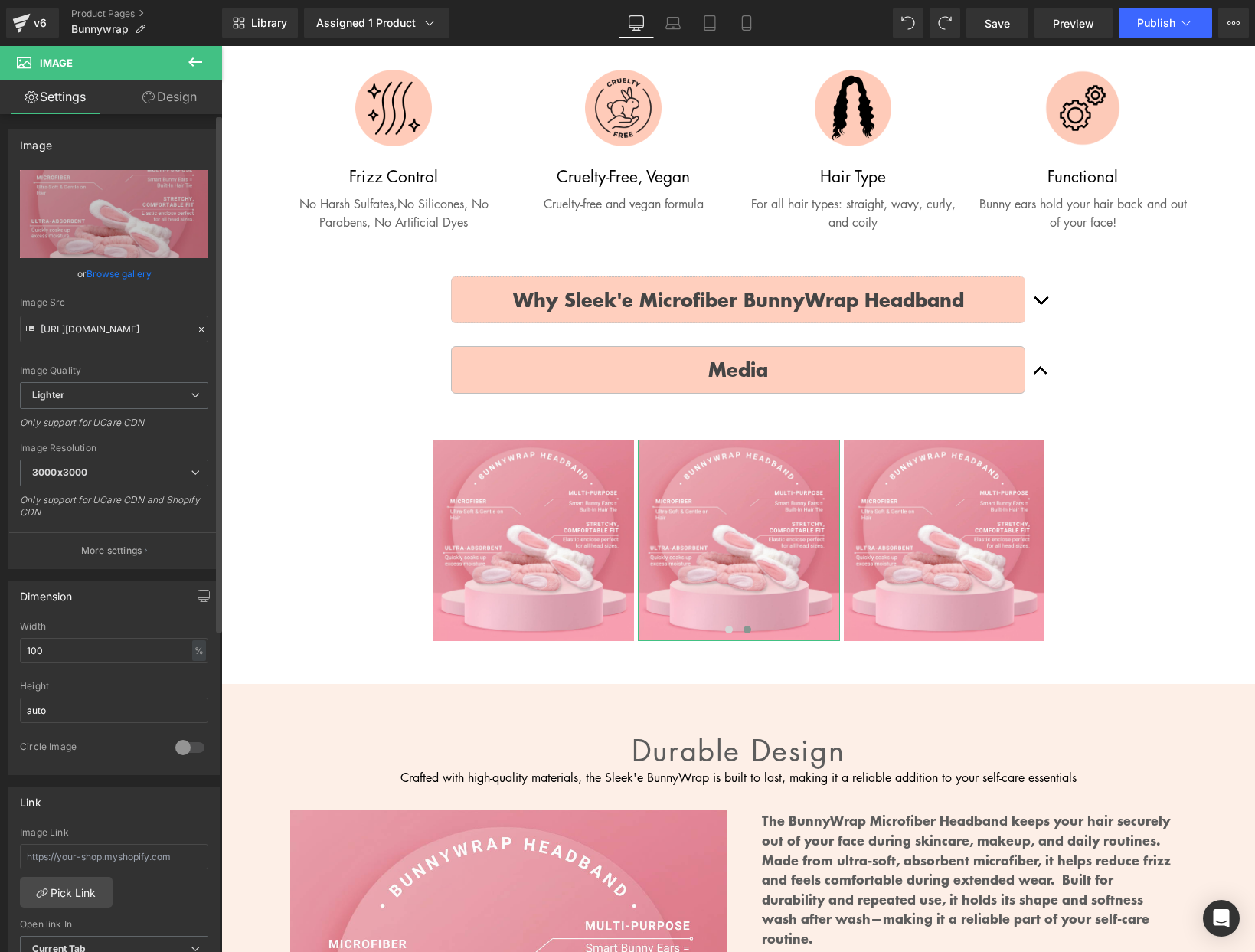
click at [87, 265] on link "Browse gallery" at bounding box center [119, 274] width 65 height 27
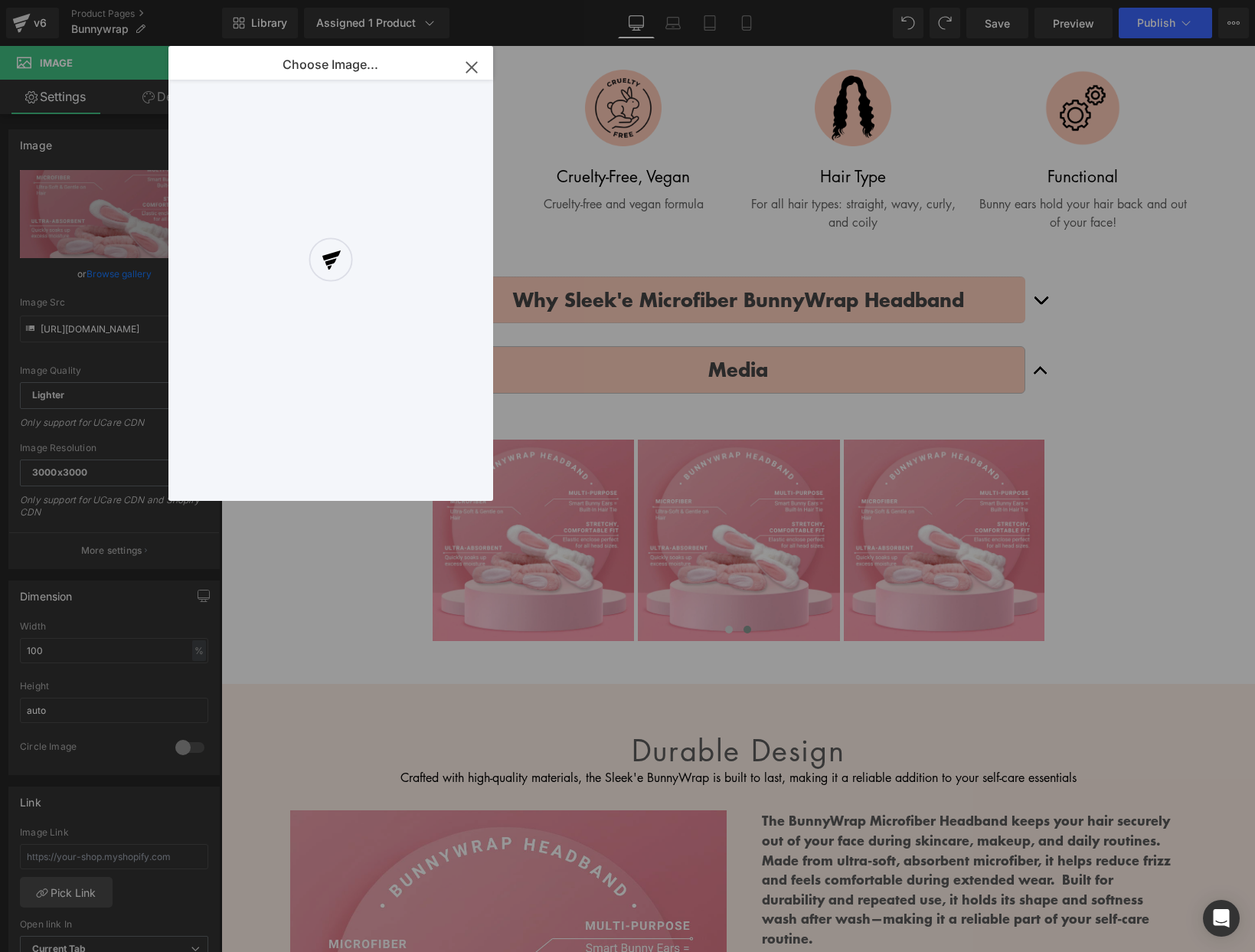
click at [467, 69] on div at bounding box center [330, 273] width 324 height 455
